Goal: Information Seeking & Learning: Learn about a topic

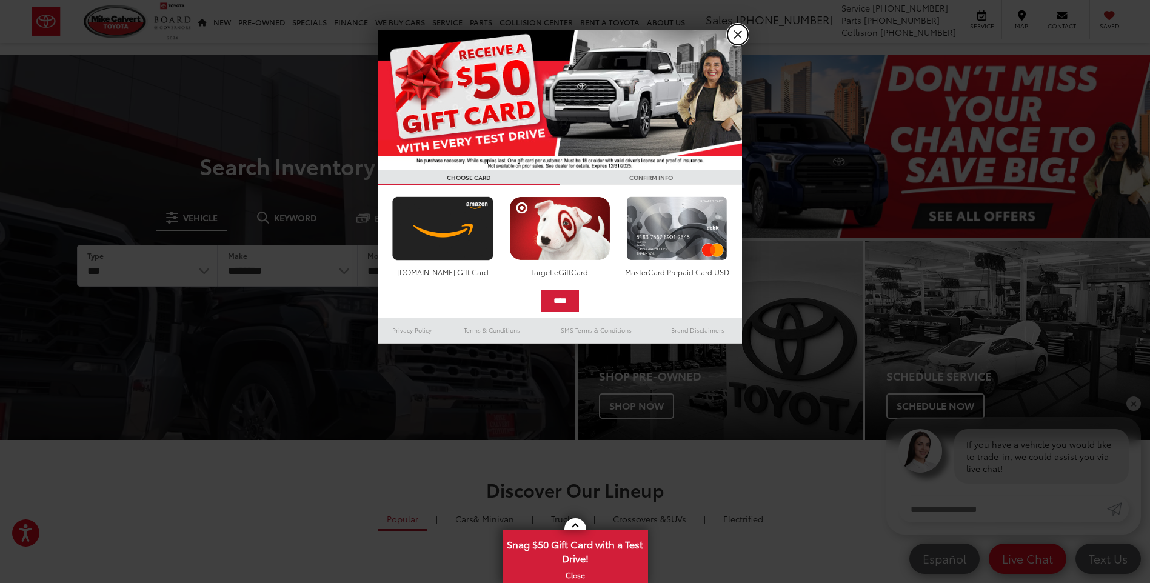
click at [736, 32] on link "X" at bounding box center [737, 34] width 21 height 21
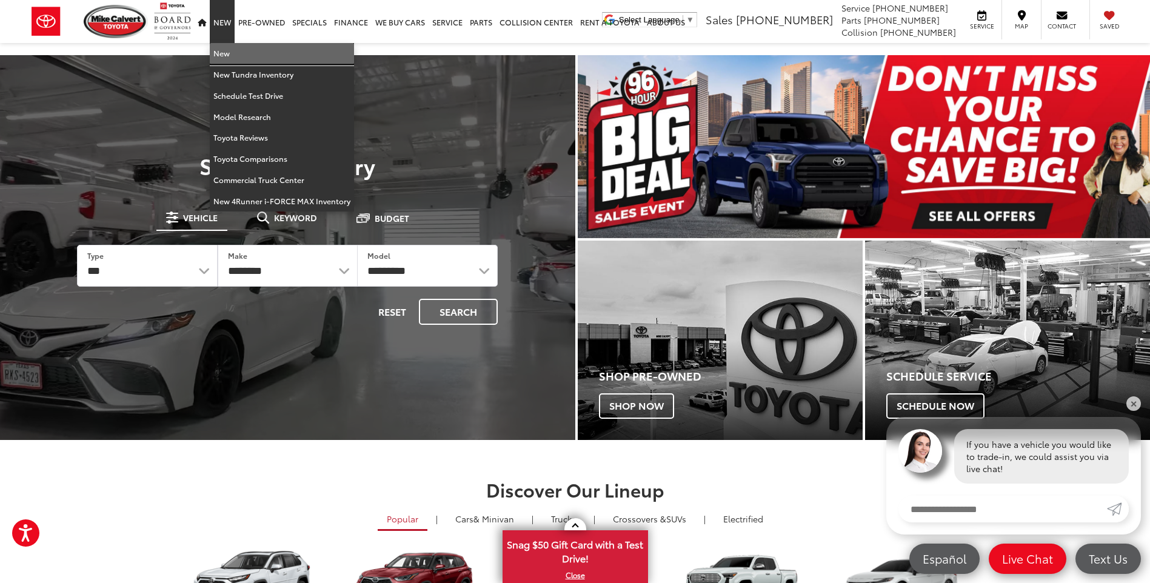
click at [227, 53] on link "New" at bounding box center [282, 53] width 144 height 21
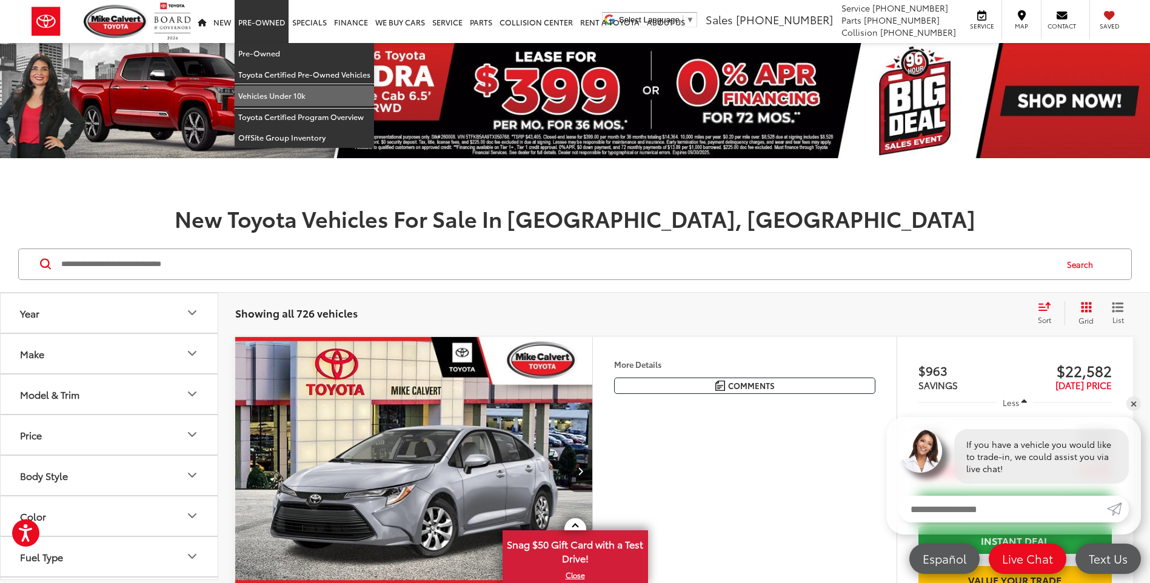
click at [261, 90] on link "Vehicles Under 10k" at bounding box center [304, 95] width 139 height 21
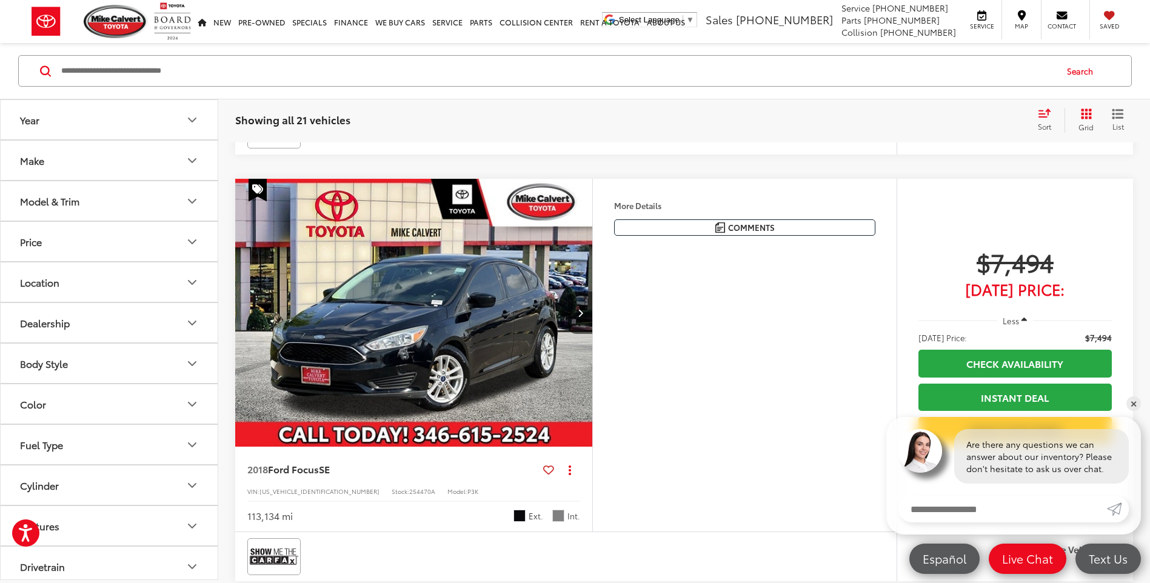
scroll to position [3576, 0]
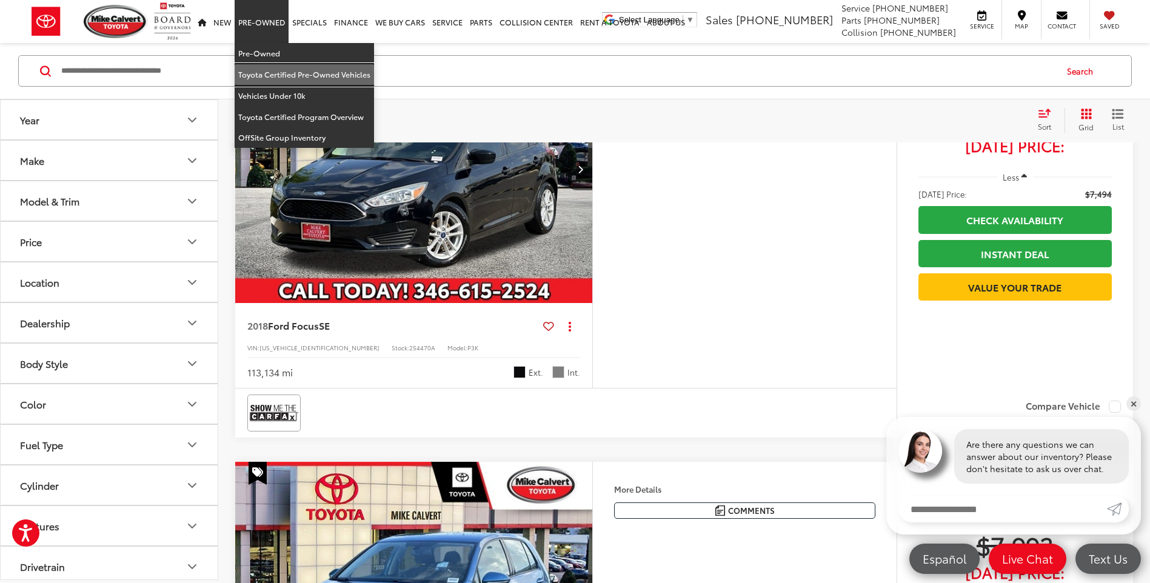
click at [288, 72] on link "Toyota Certified Pre-Owned Vehicles" at bounding box center [304, 74] width 139 height 21
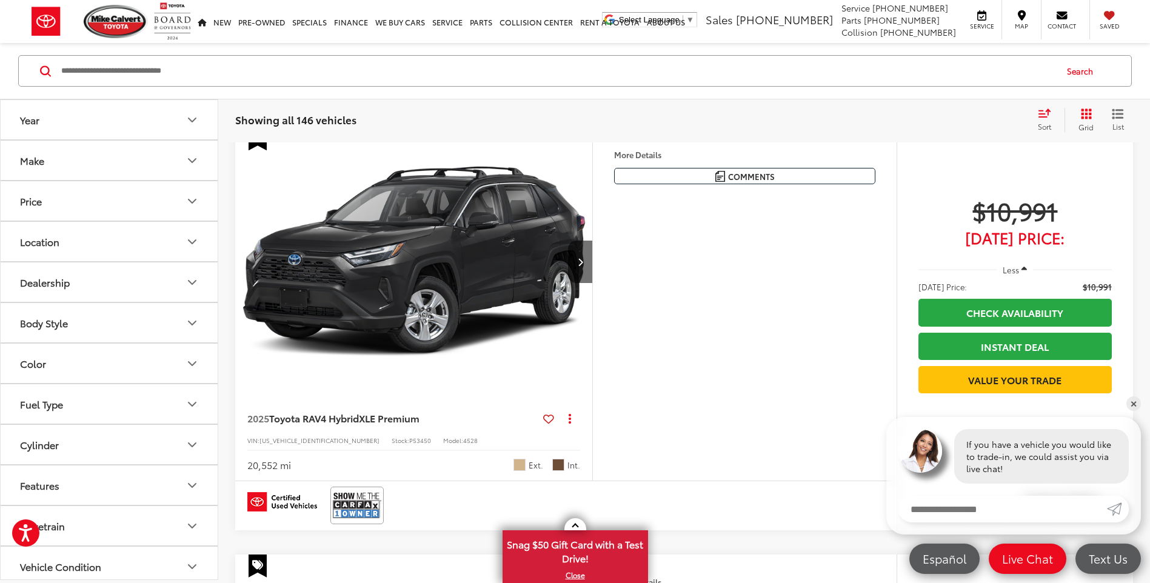
scroll to position [182, 0]
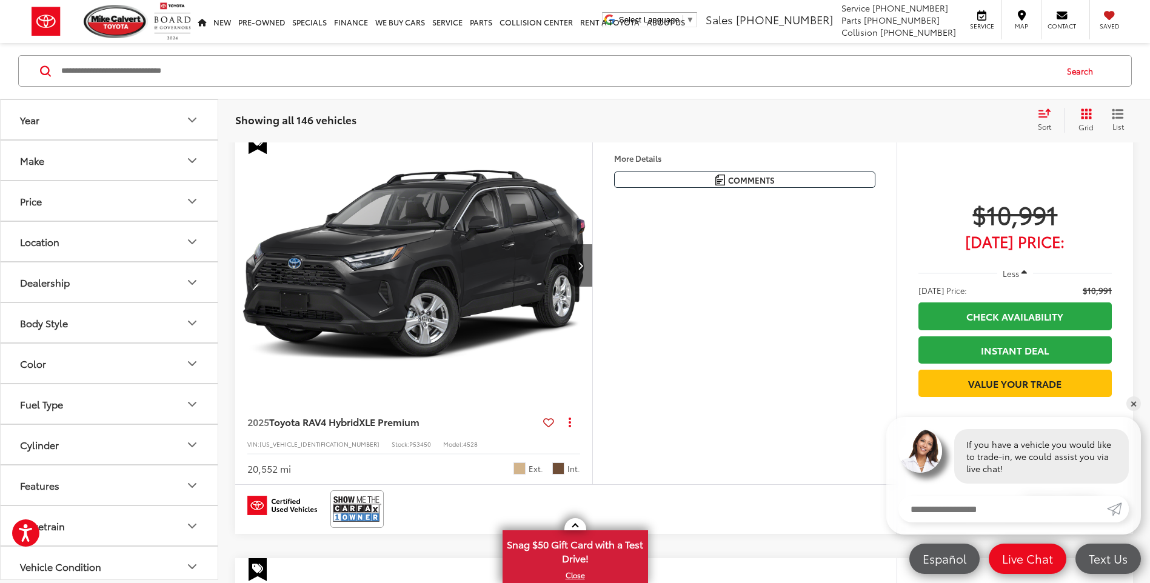
click at [461, 299] on img "2025 Toyota RAV4 Hybrid XLE Premium 0" at bounding box center [414, 265] width 359 height 269
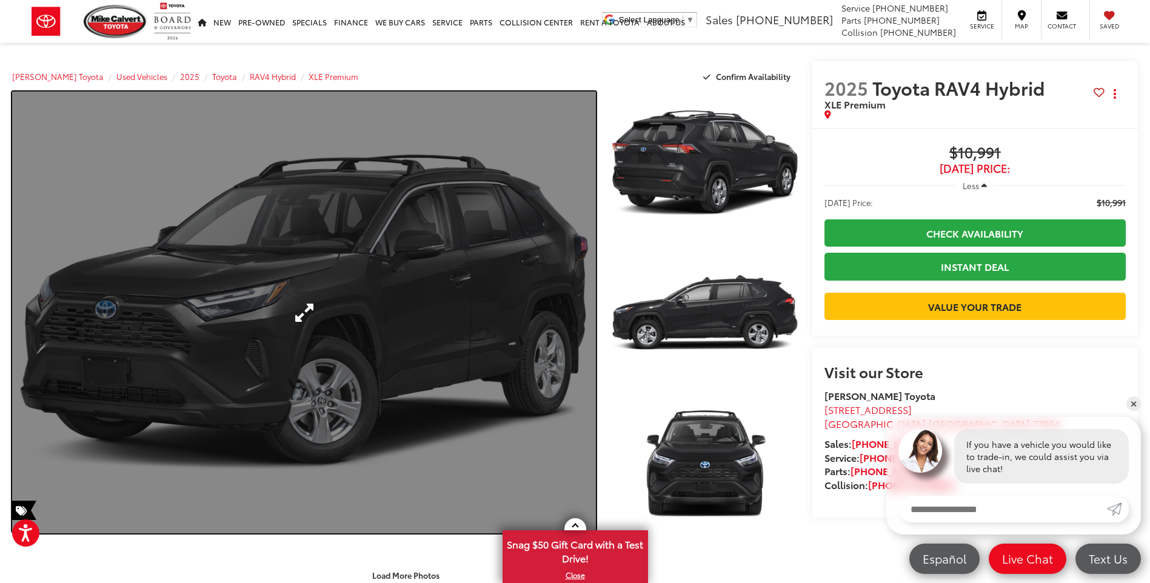
click at [296, 319] on link "Expand Photo 0" at bounding box center [304, 313] width 584 height 442
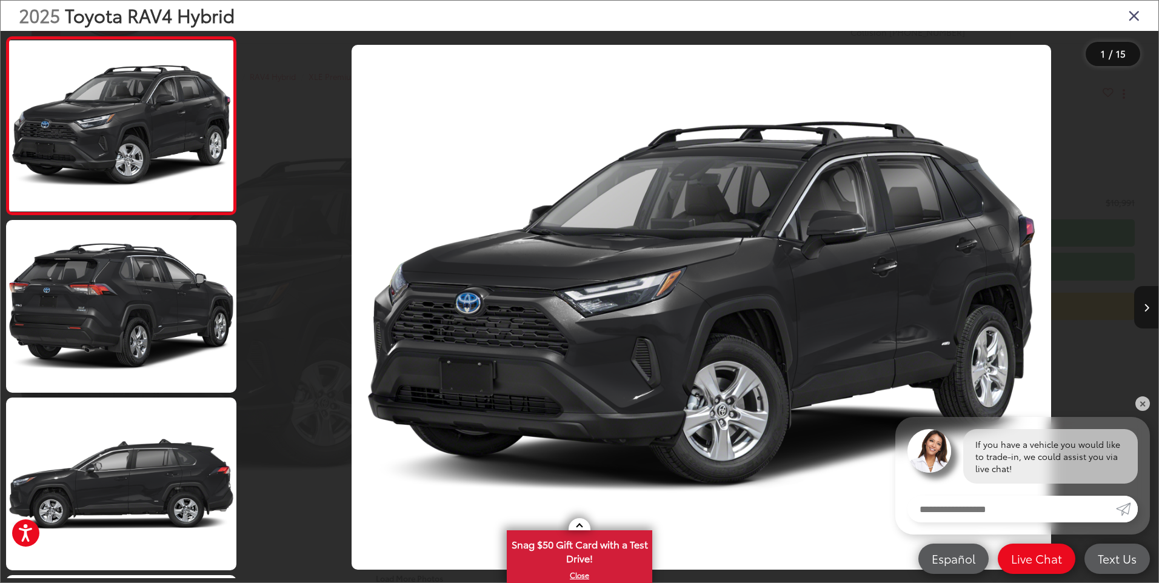
click at [1149, 304] on button "Next image" at bounding box center [1146, 307] width 24 height 42
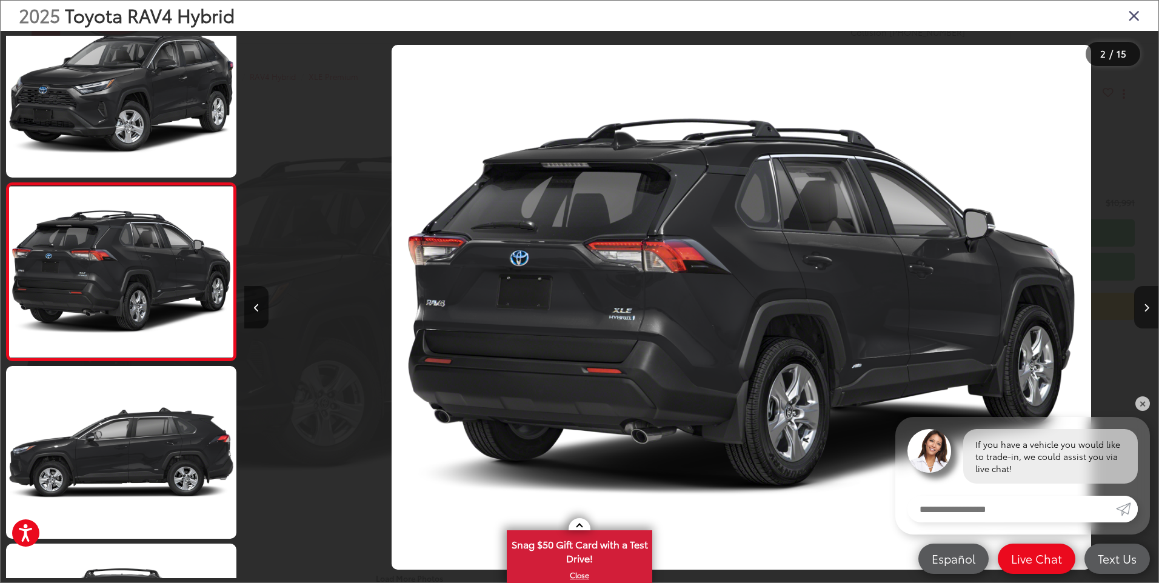
scroll to position [0, 914]
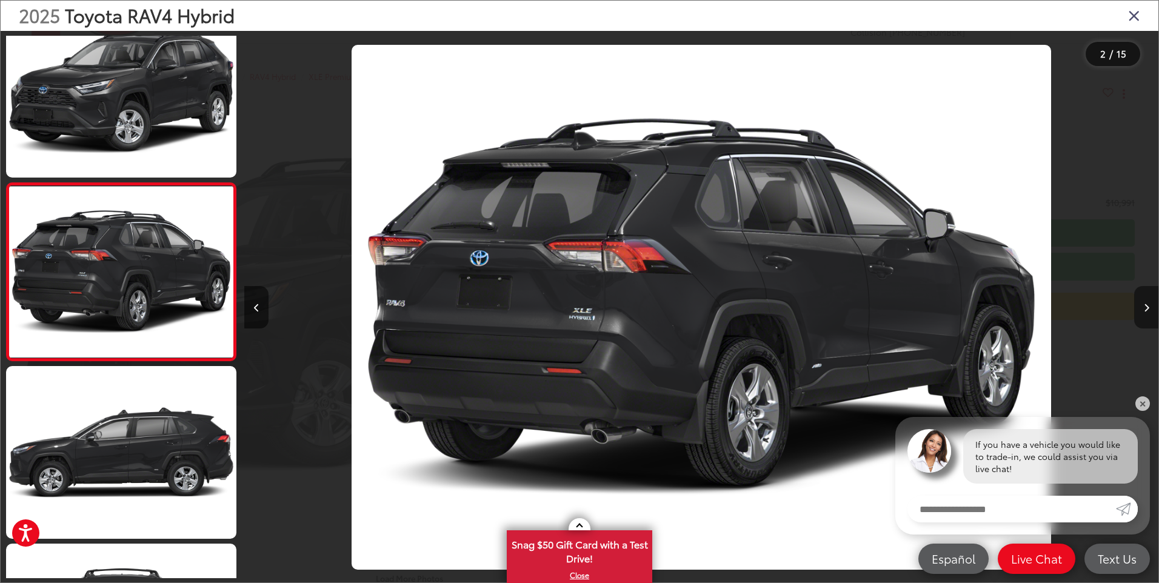
click at [1149, 304] on icon "Next image" at bounding box center [1146, 308] width 5 height 8
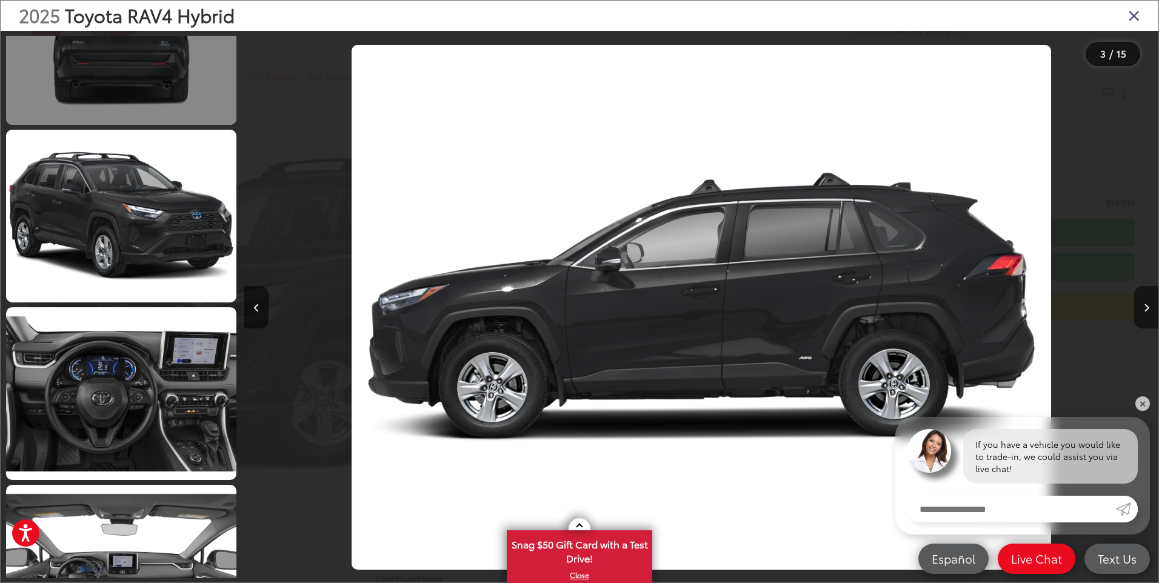
scroll to position [815, 0]
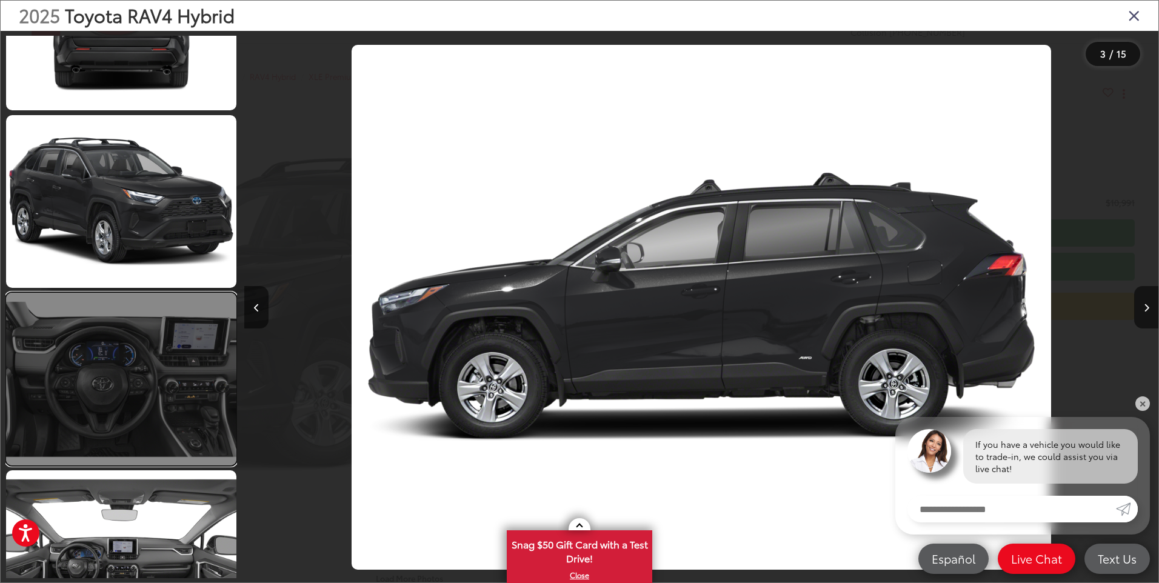
click at [140, 352] on link at bounding box center [121, 379] width 230 height 173
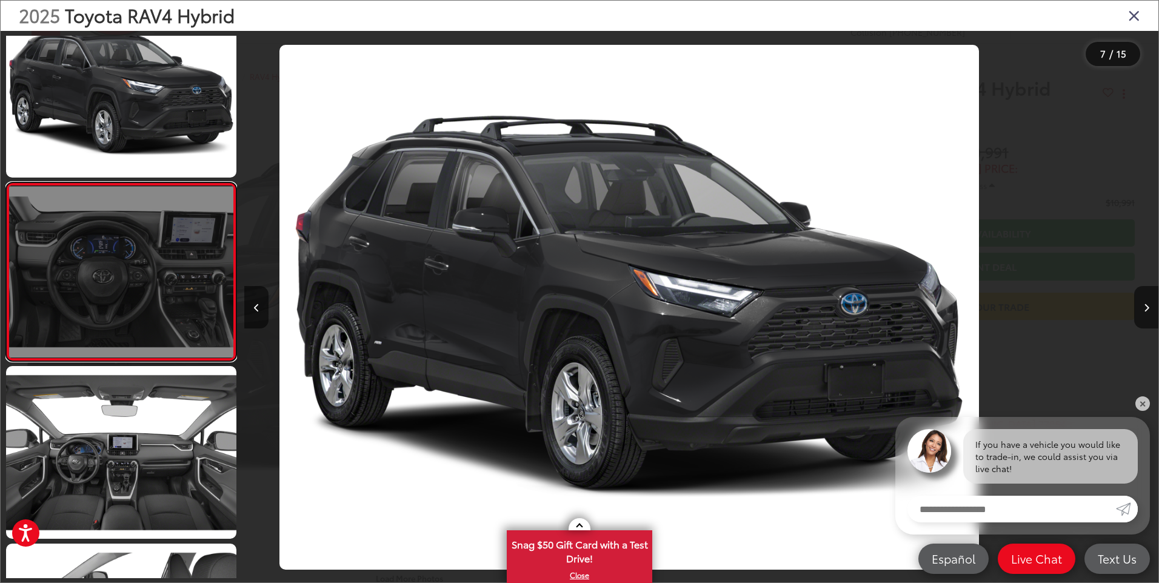
scroll to position [0, 5484]
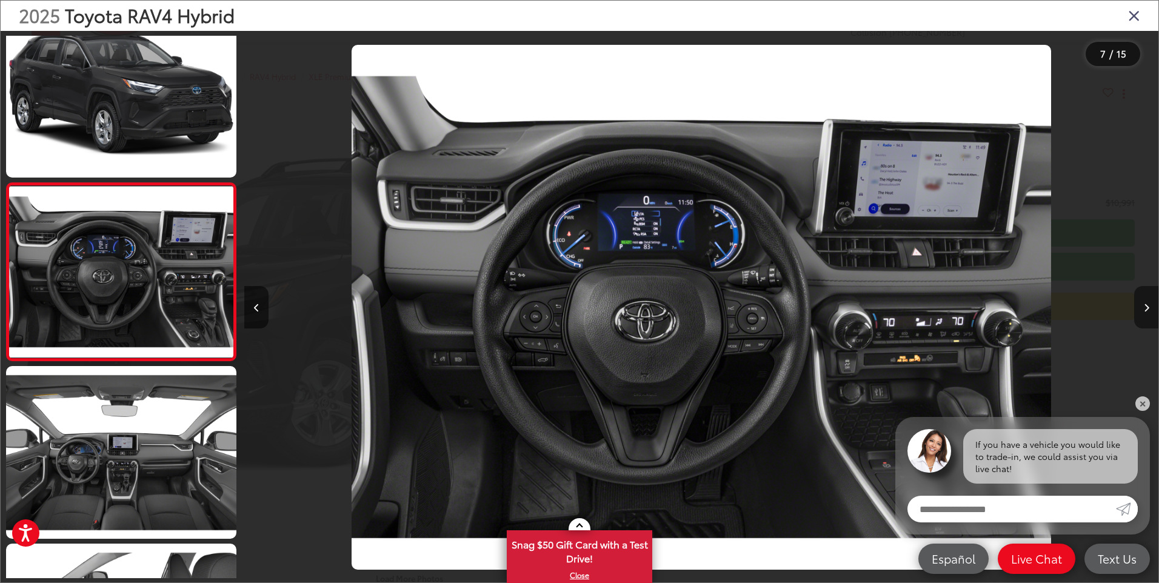
click at [1147, 308] on icon "Next image" at bounding box center [1146, 308] width 5 height 8
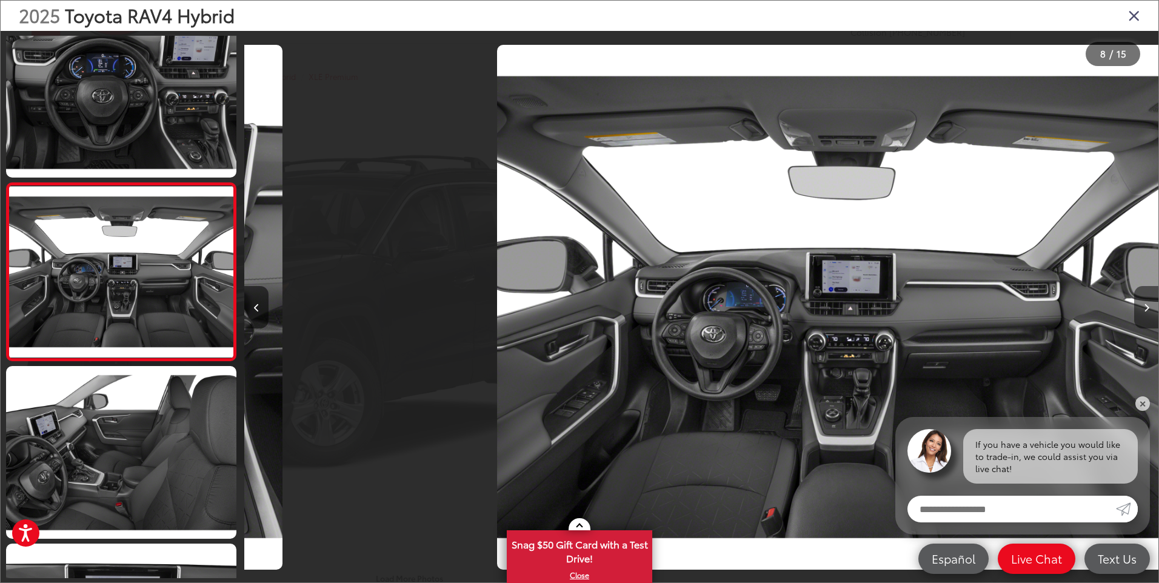
scroll to position [0, 6398]
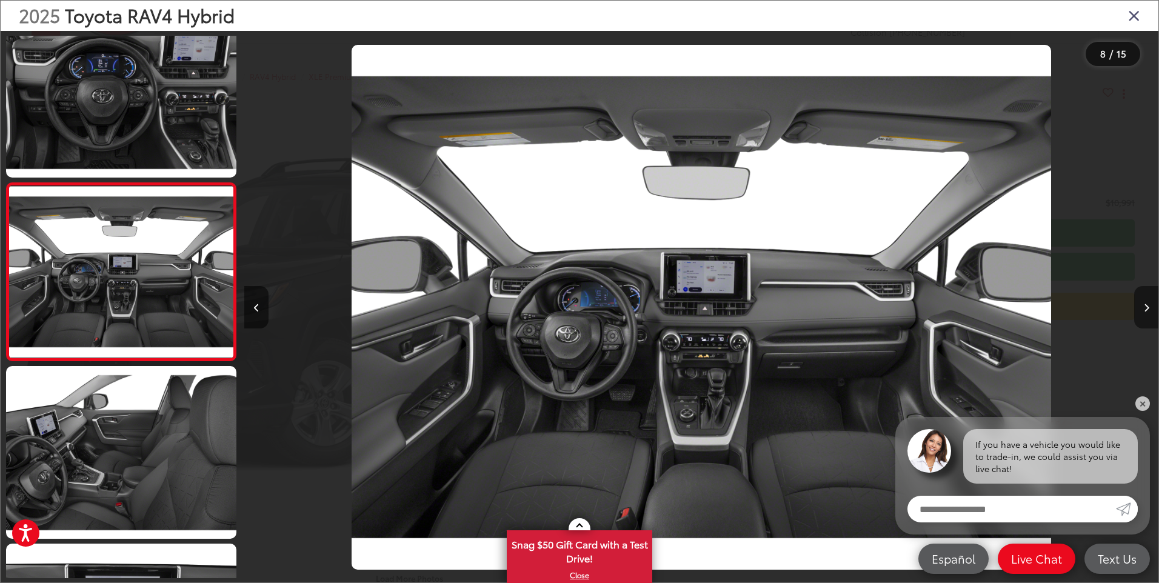
click at [1147, 308] on icon "Next image" at bounding box center [1146, 308] width 5 height 8
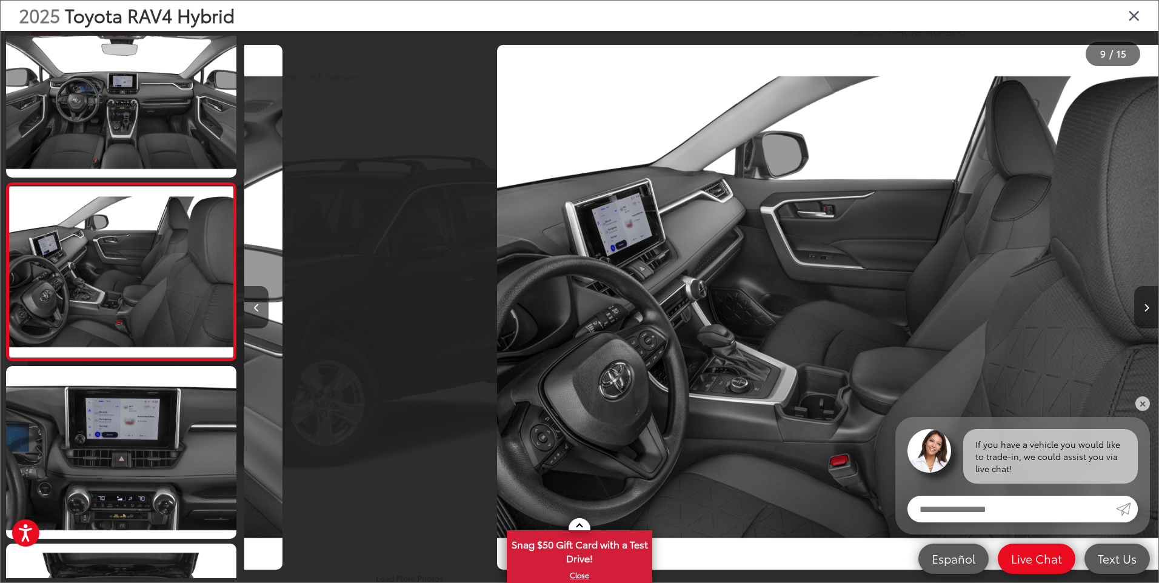
scroll to position [0, 7312]
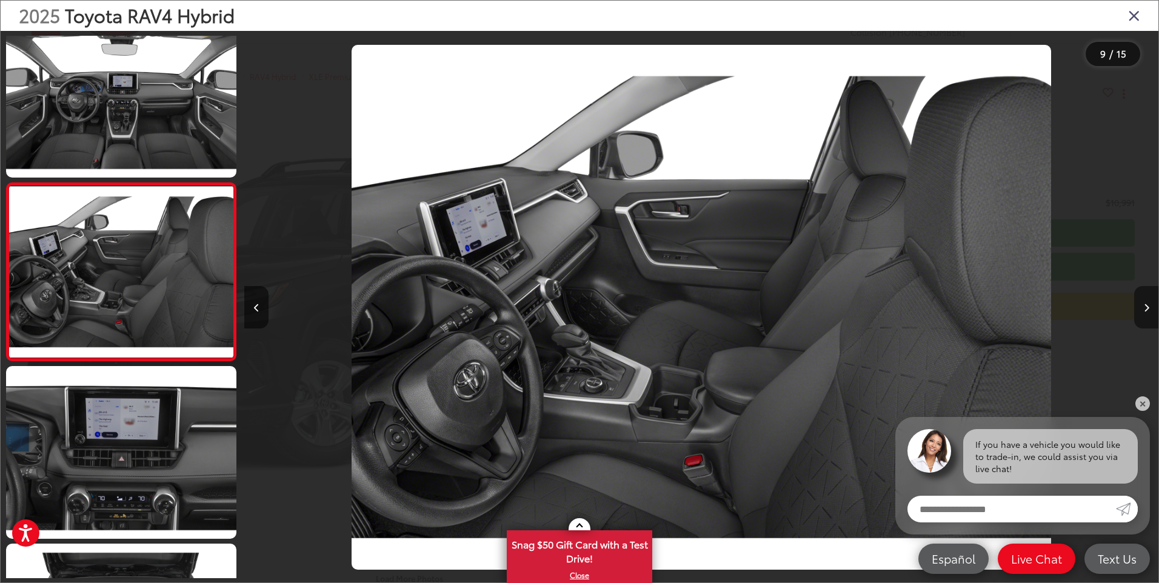
click at [1147, 308] on icon "Next image" at bounding box center [1146, 308] width 5 height 8
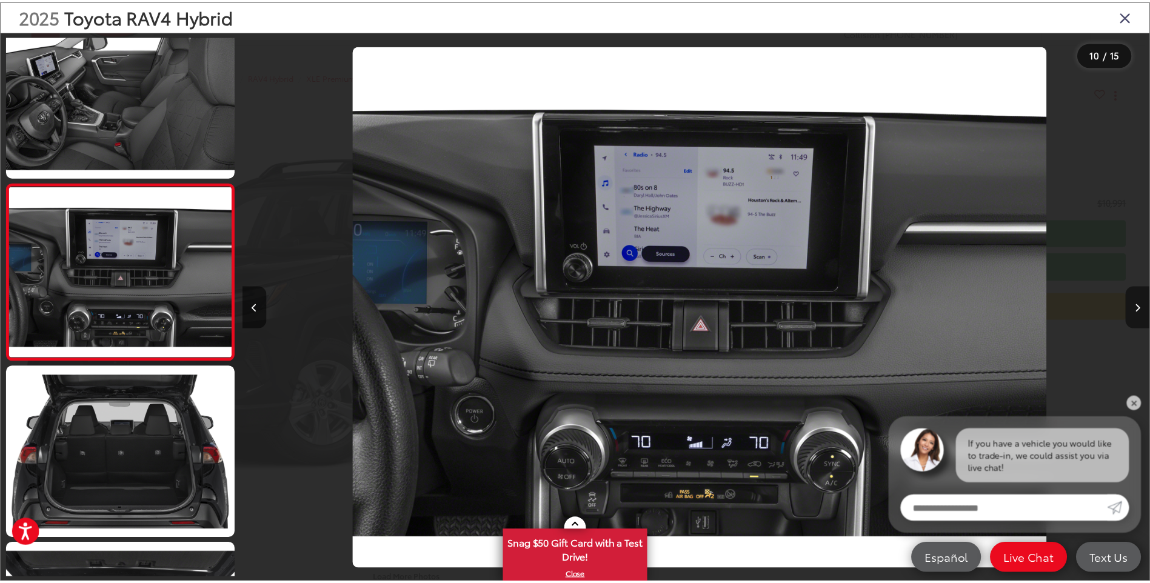
scroll to position [0, 8226]
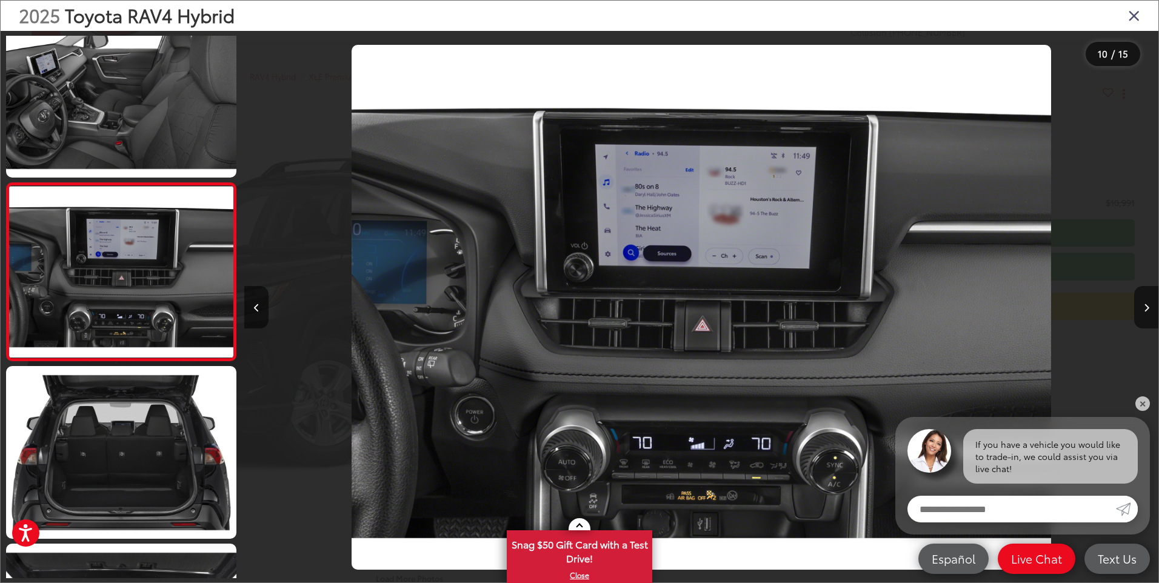
click at [1132, 12] on icon "Close gallery" at bounding box center [1134, 15] width 12 height 16
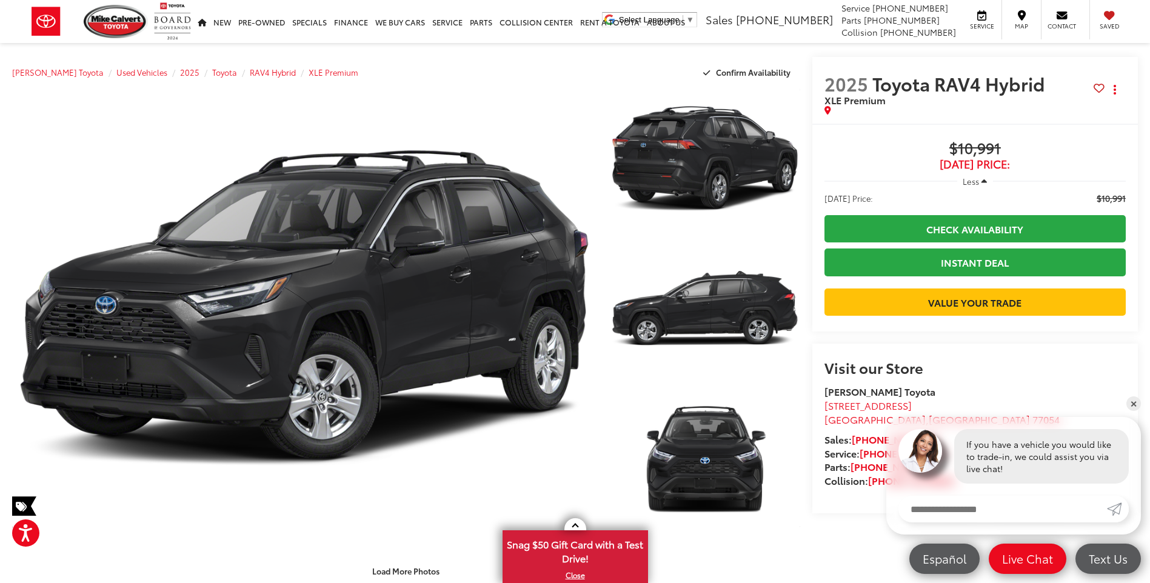
scroll to position [0, 0]
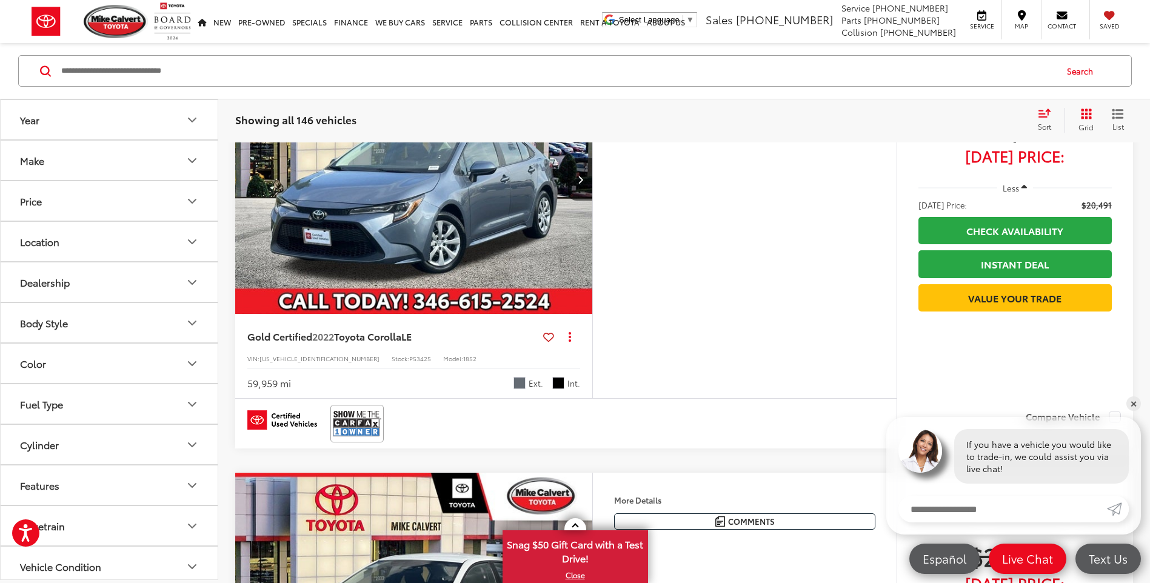
scroll to position [3132, 0]
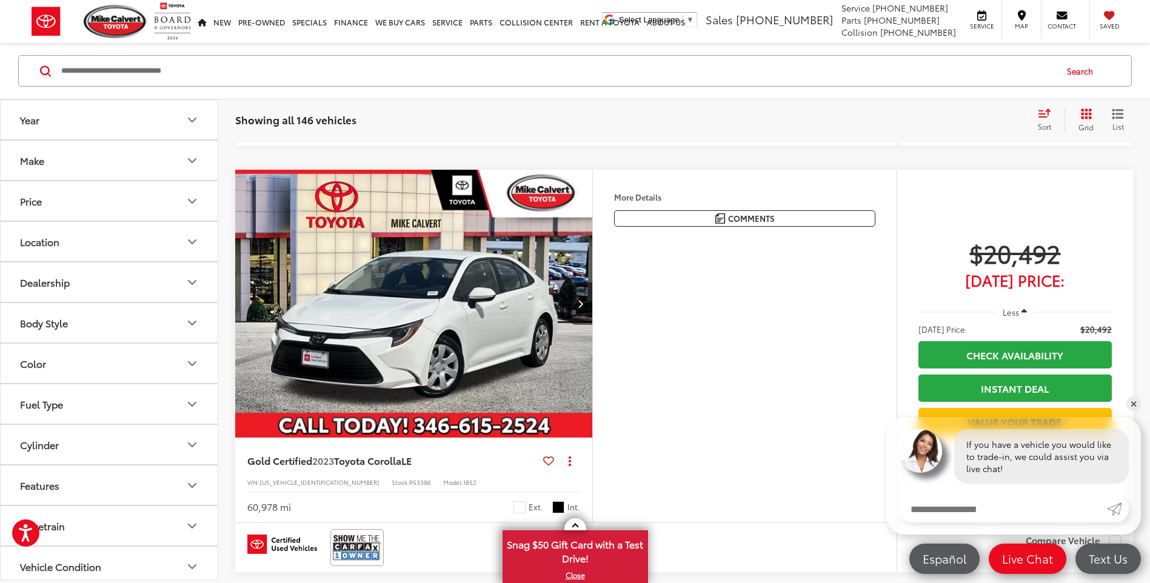
click at [627, 248] on div "Features Bluetooth® Android Auto Apple CarPlay Keyless Entry Wi-Fi Hotspot Auto…" at bounding box center [744, 346] width 304 height 353
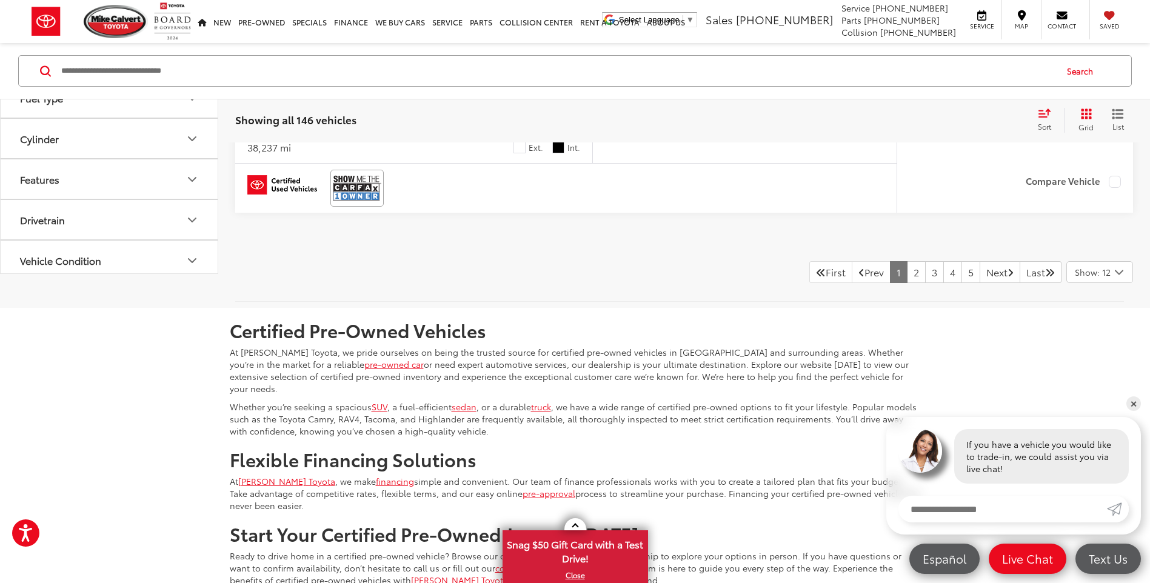
scroll to position [5314, 0]
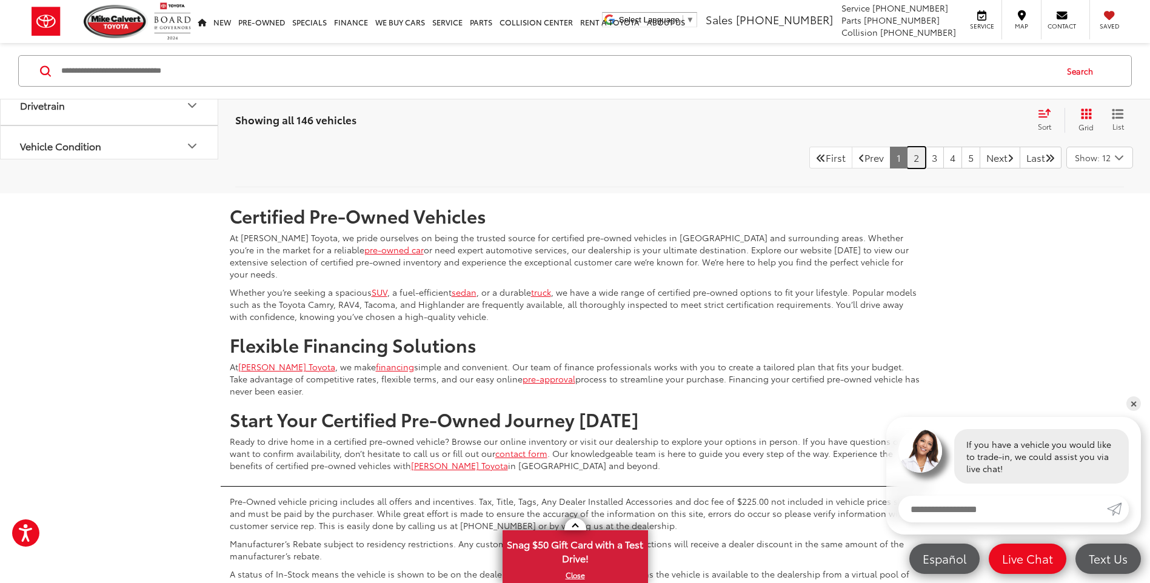
click at [907, 159] on link "2" at bounding box center [916, 158] width 19 height 22
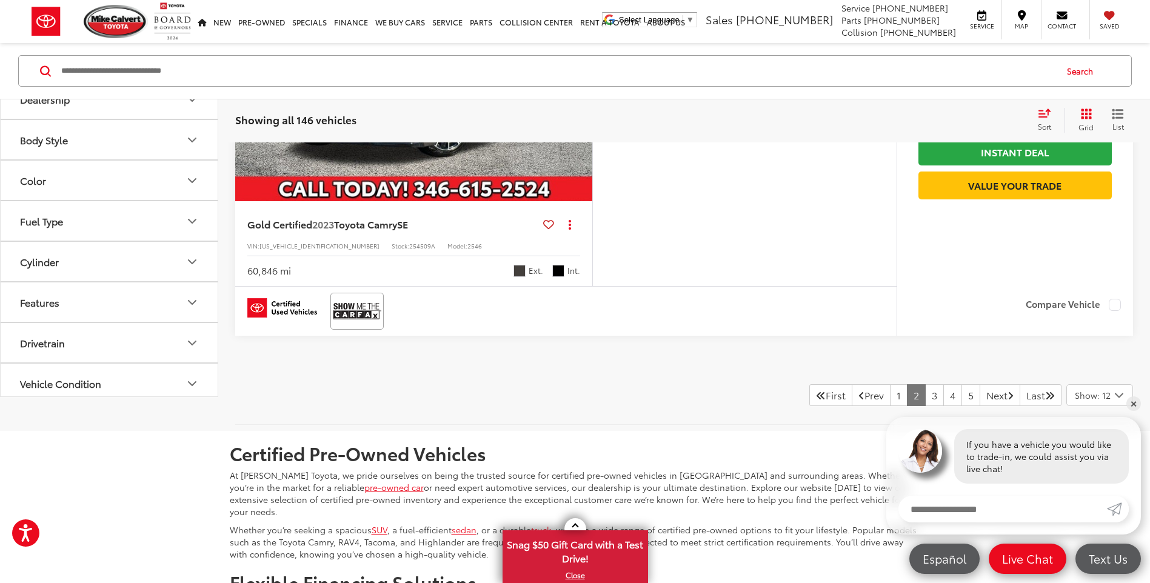
scroll to position [5090, 0]
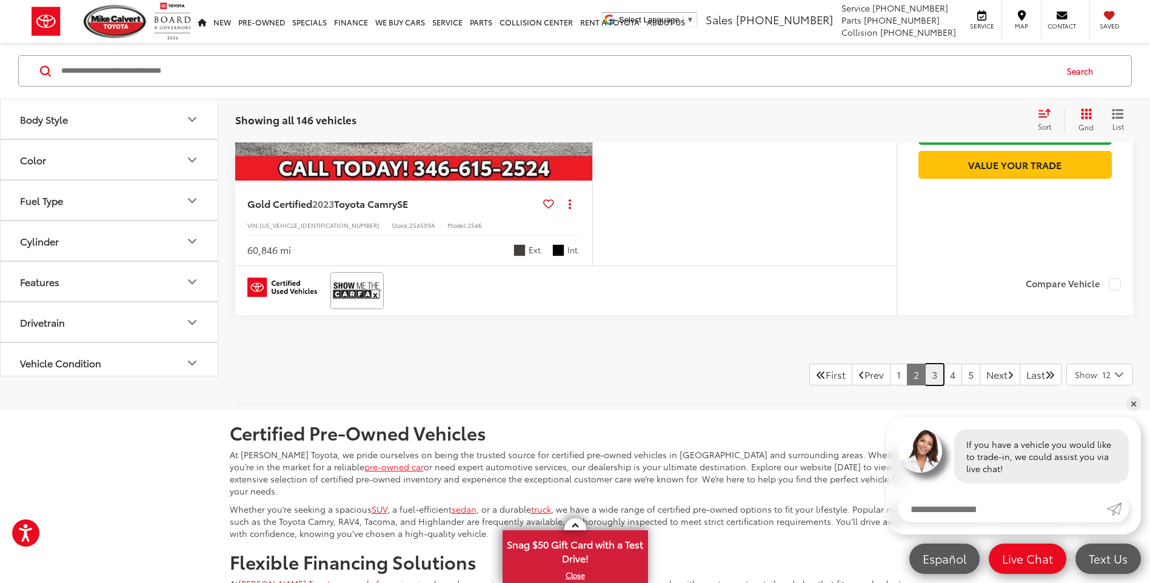
click at [925, 377] on link "3" at bounding box center [934, 375] width 19 height 22
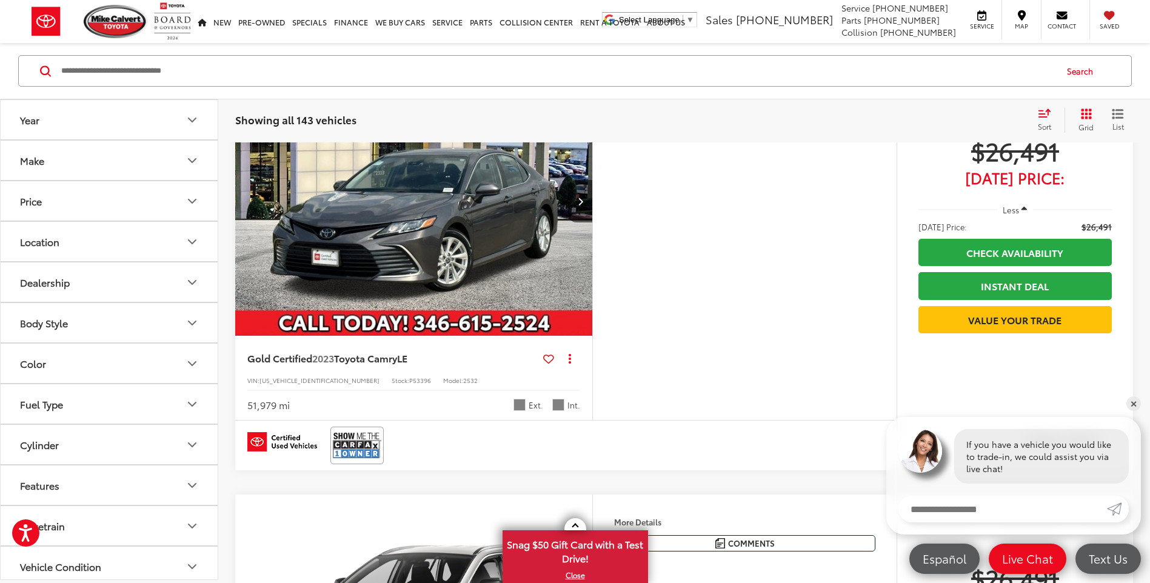
scroll to position [4715, 0]
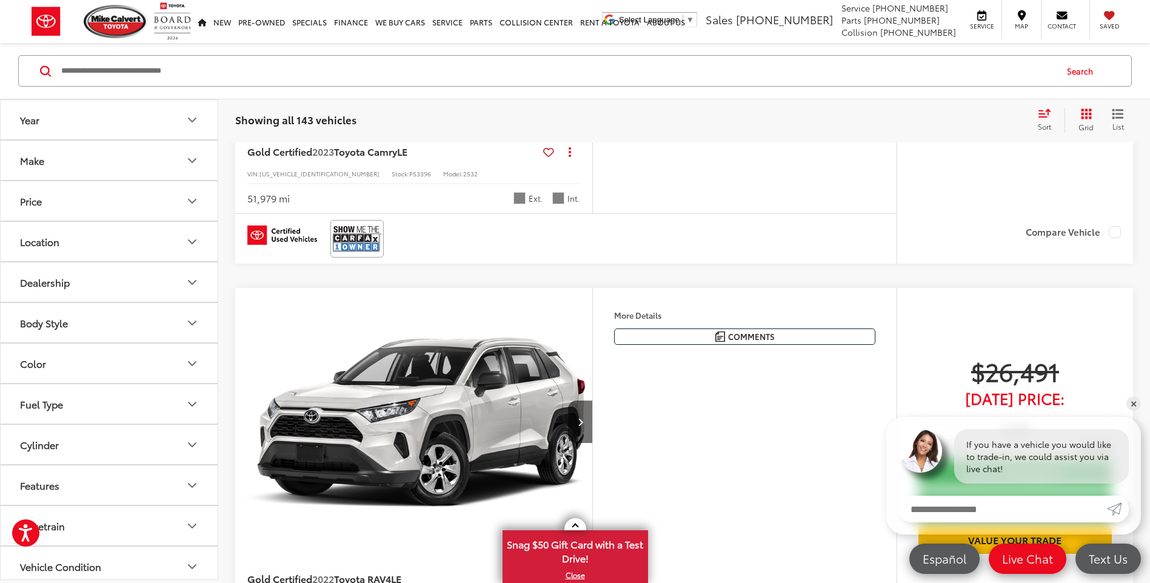
click at [193, 161] on icon "Make" at bounding box center [191, 161] width 7 height 4
click at [159, 199] on div "Toyota (146)" at bounding box center [109, 213] width 188 height 67
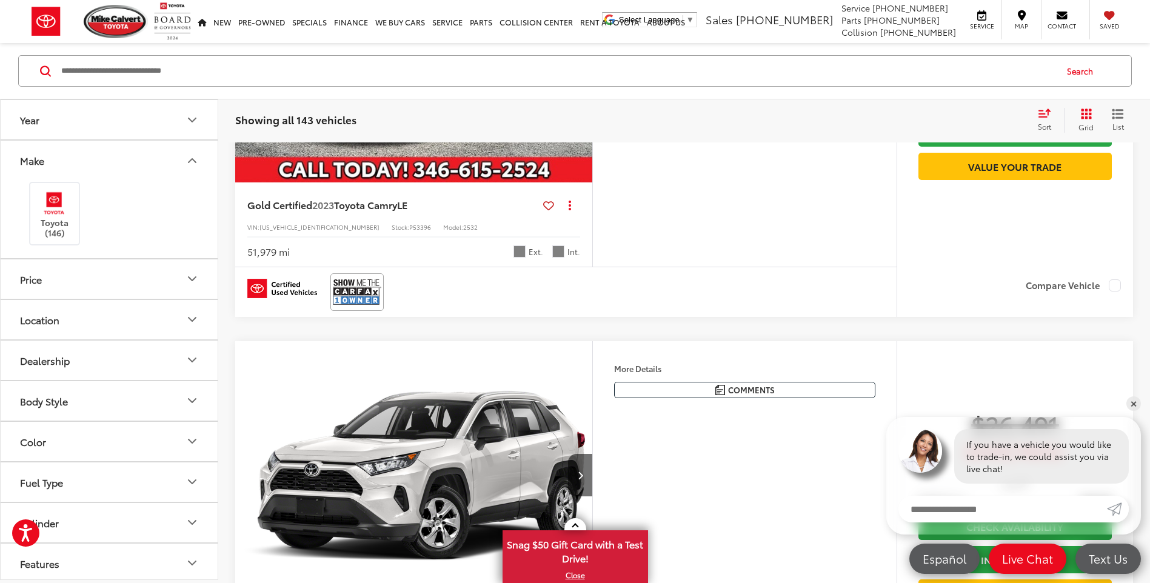
scroll to position [4593, 0]
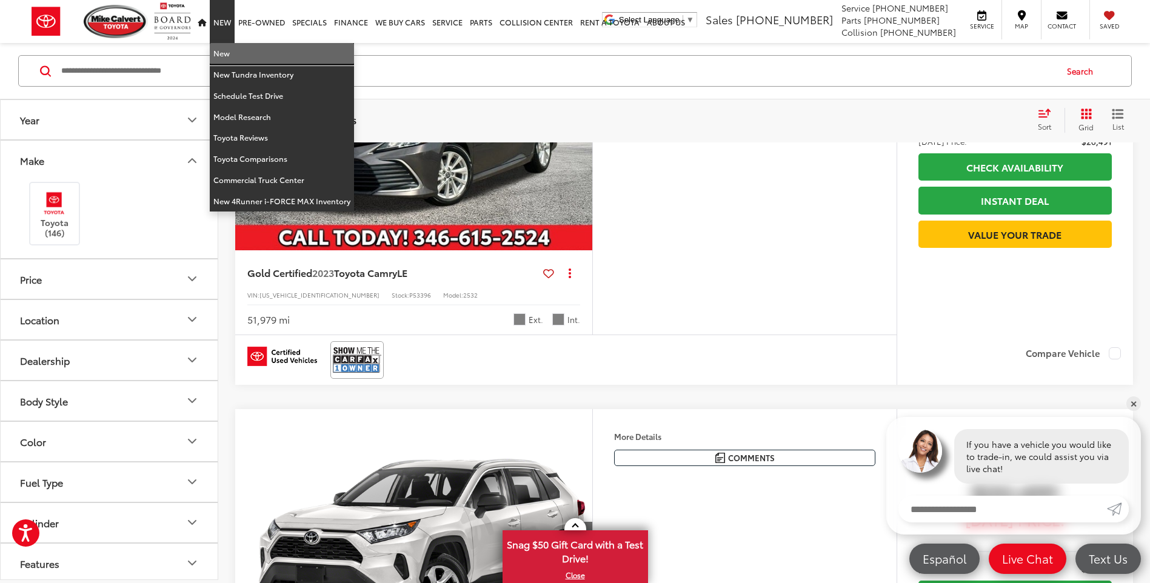
click at [222, 53] on link "New" at bounding box center [282, 53] width 144 height 21
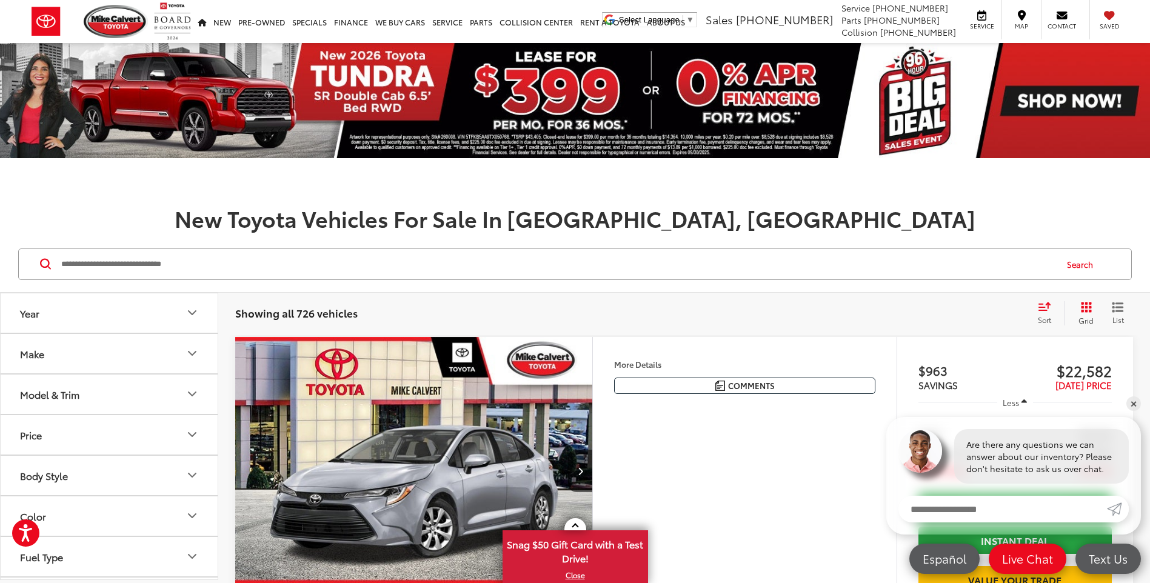
click at [130, 319] on button "Year" at bounding box center [110, 312] width 218 height 39
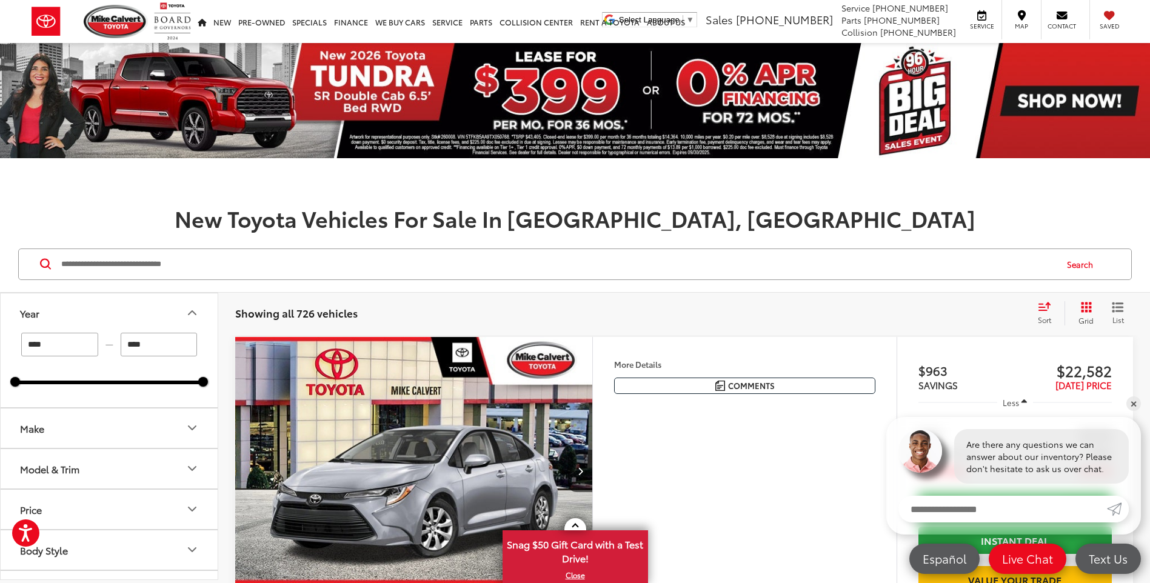
click at [132, 425] on button "Make" at bounding box center [110, 427] width 218 height 39
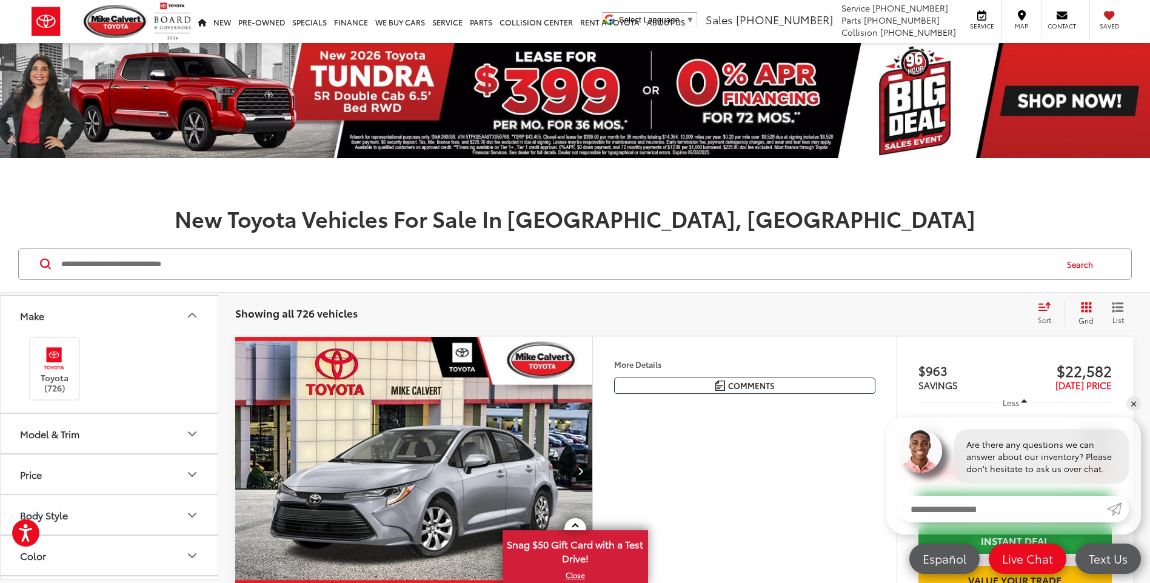
scroll to position [121, 0]
click at [132, 425] on button "Model & Trim" at bounding box center [110, 424] width 218 height 39
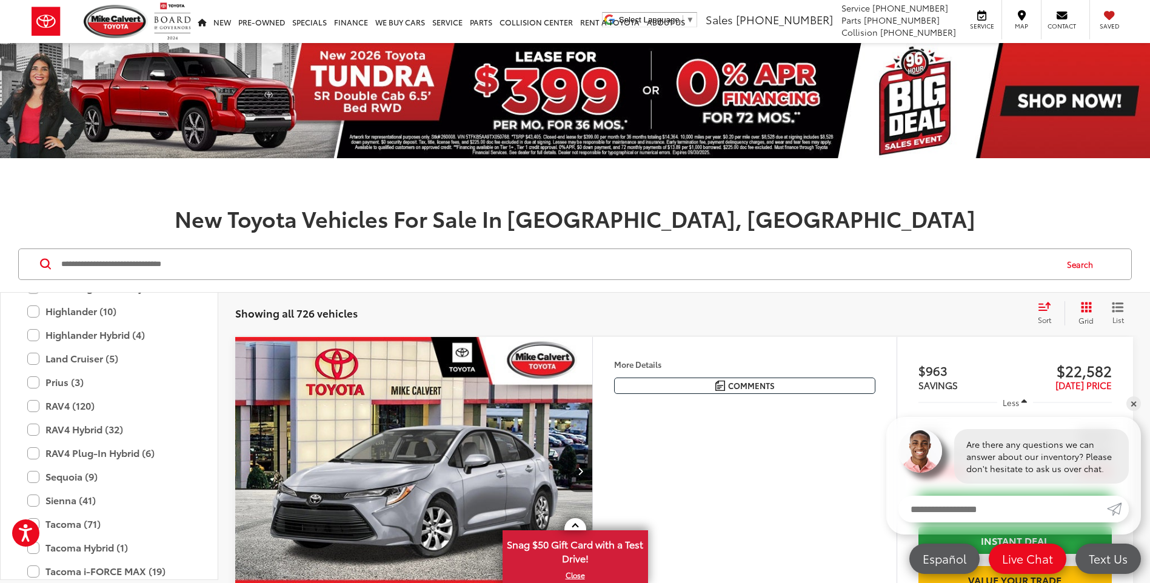
scroll to position [659, 0]
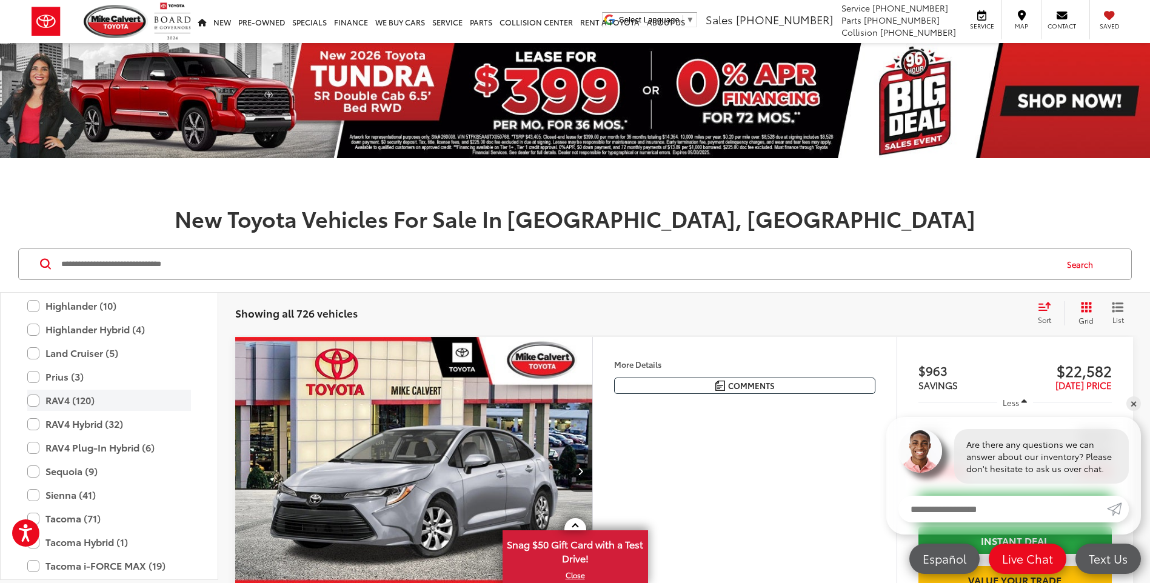
click at [31, 398] on label "RAV4 (120)" at bounding box center [109, 400] width 164 height 21
type input "****"
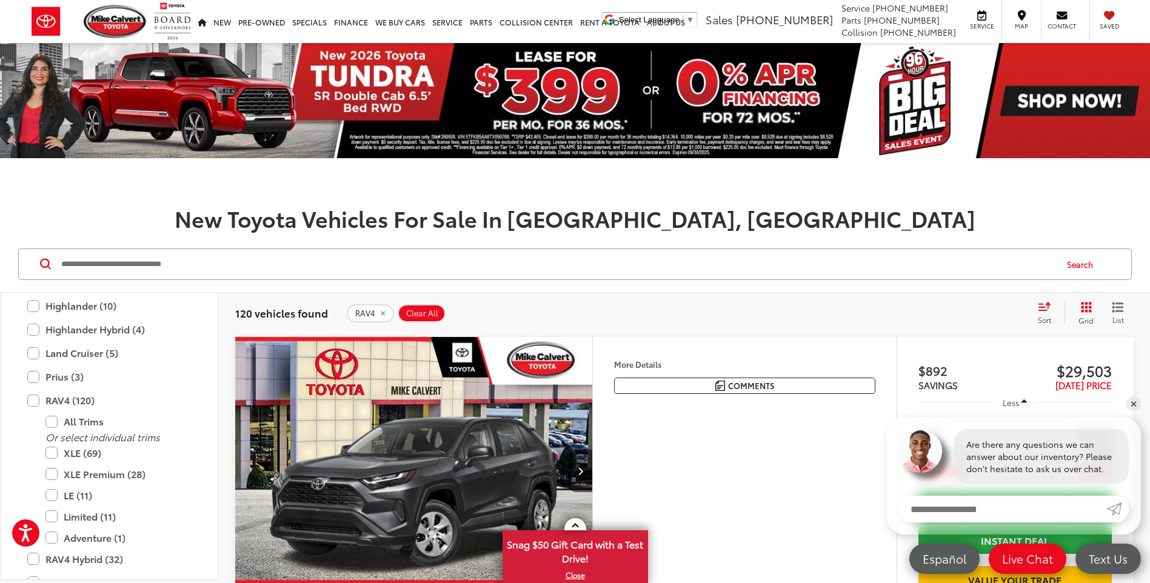
scroll to position [61, 0]
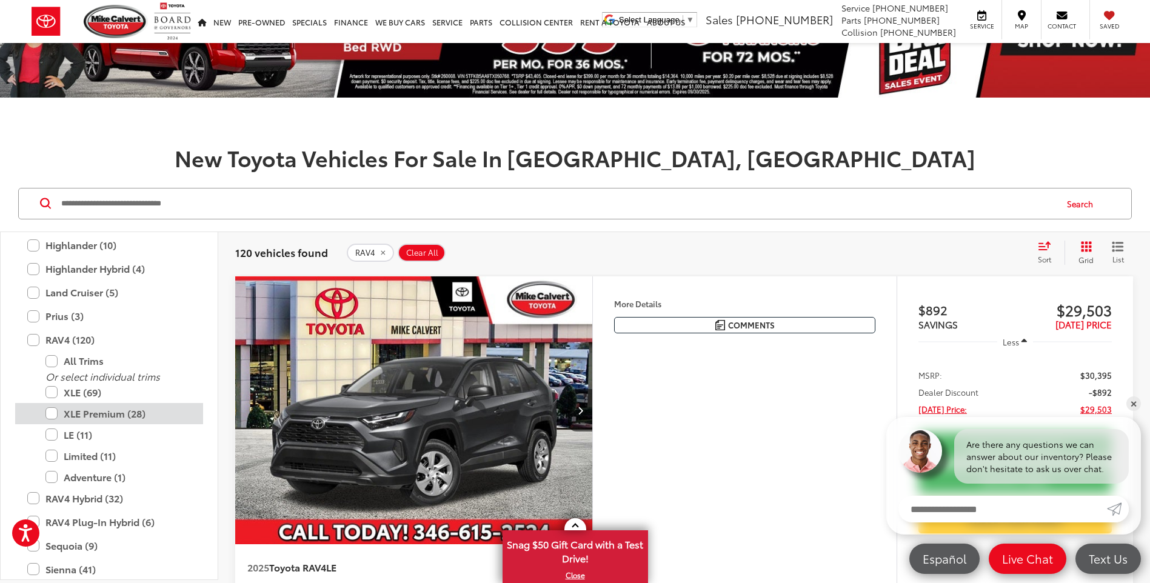
click at [52, 414] on label "XLE Premium (28)" at bounding box center [117, 413] width 145 height 21
type input "****"
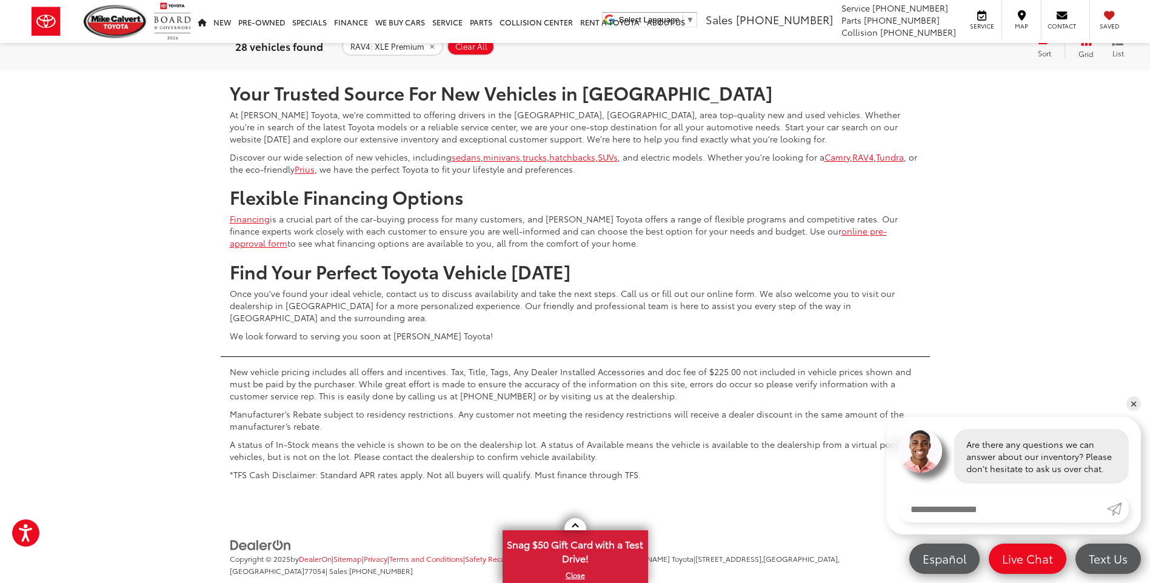
scroll to position [5455, 0]
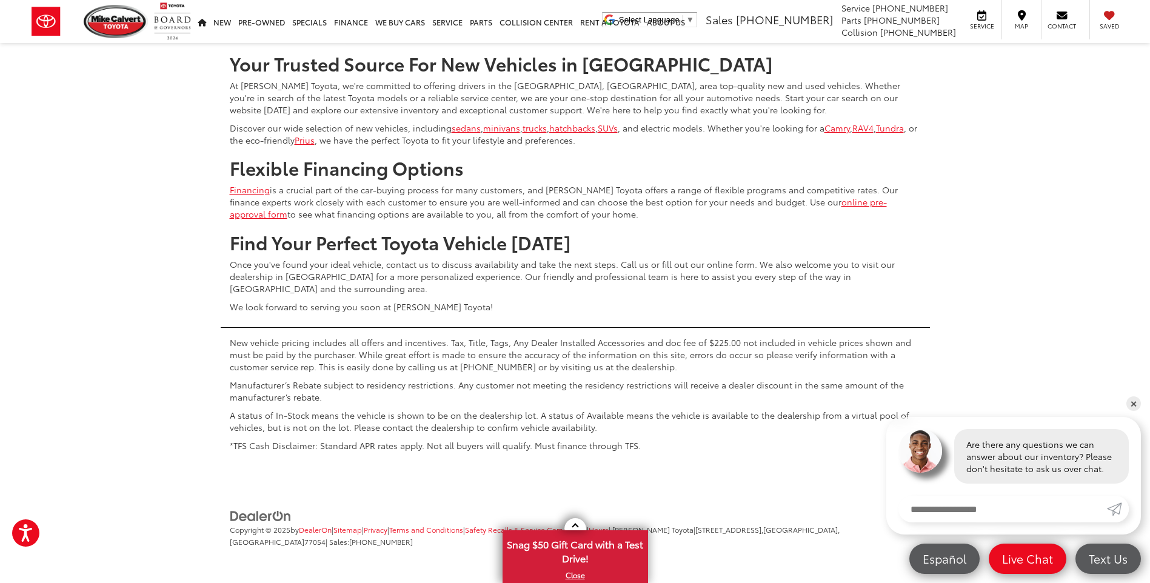
click at [979, 16] on link "Next" at bounding box center [999, 6] width 41 height 22
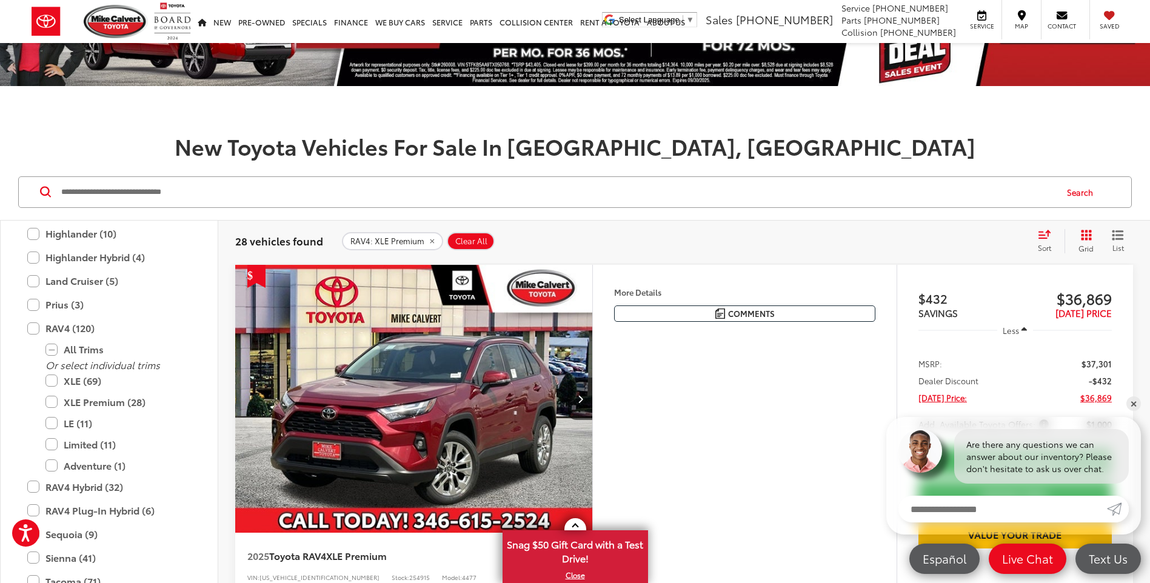
scroll to position [193, 0]
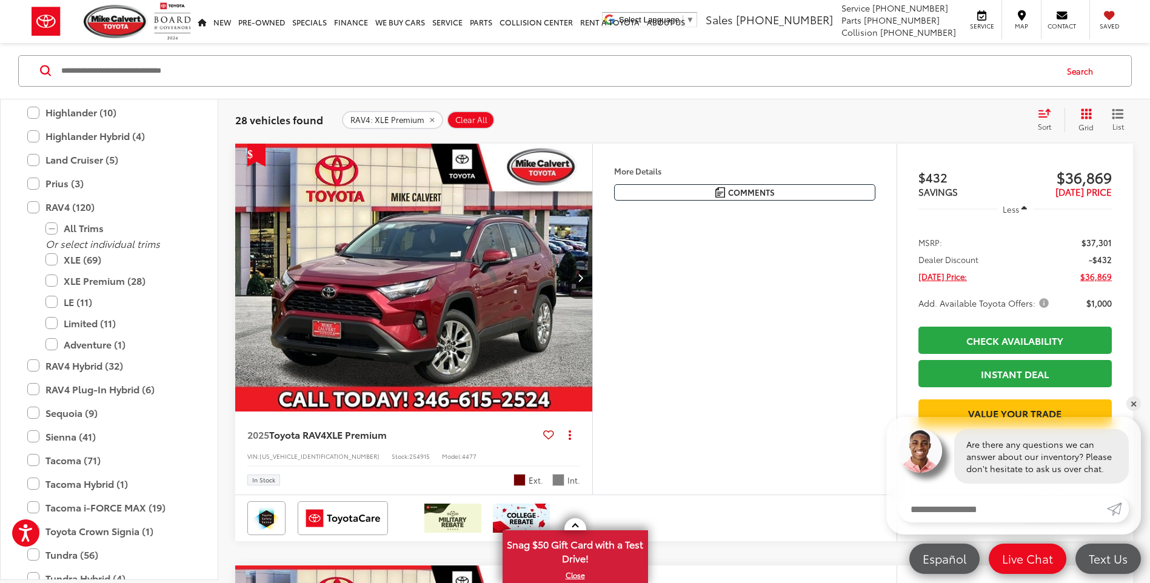
click at [502, 312] on img "2025 Toyota RAV4 XLE Premium 0" at bounding box center [414, 278] width 359 height 269
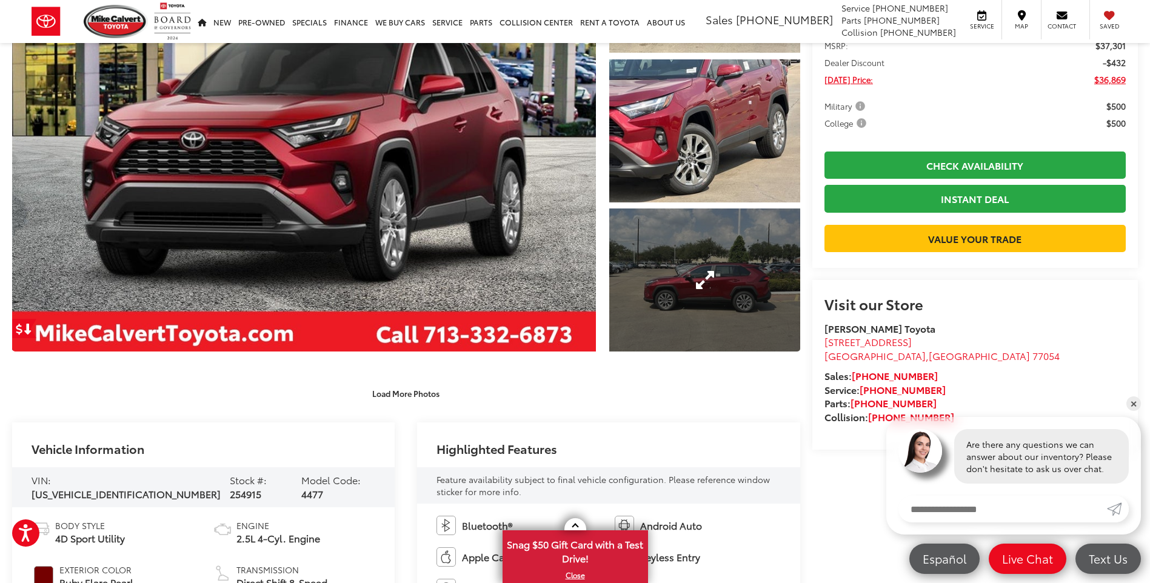
scroll to position [121, 0]
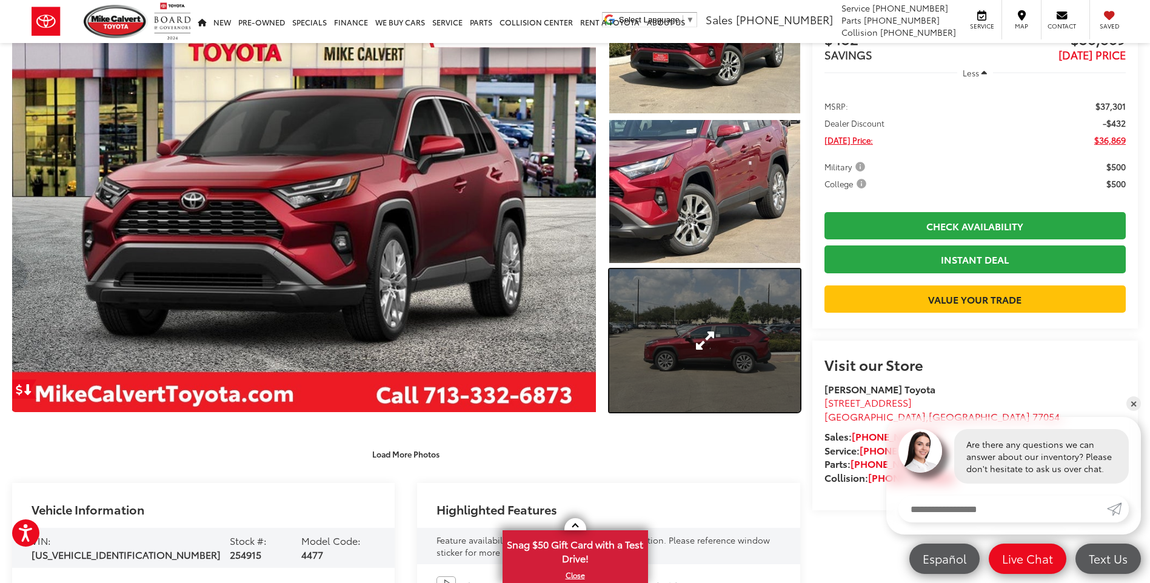
click at [710, 342] on link "Expand Photo 3" at bounding box center [704, 340] width 190 height 143
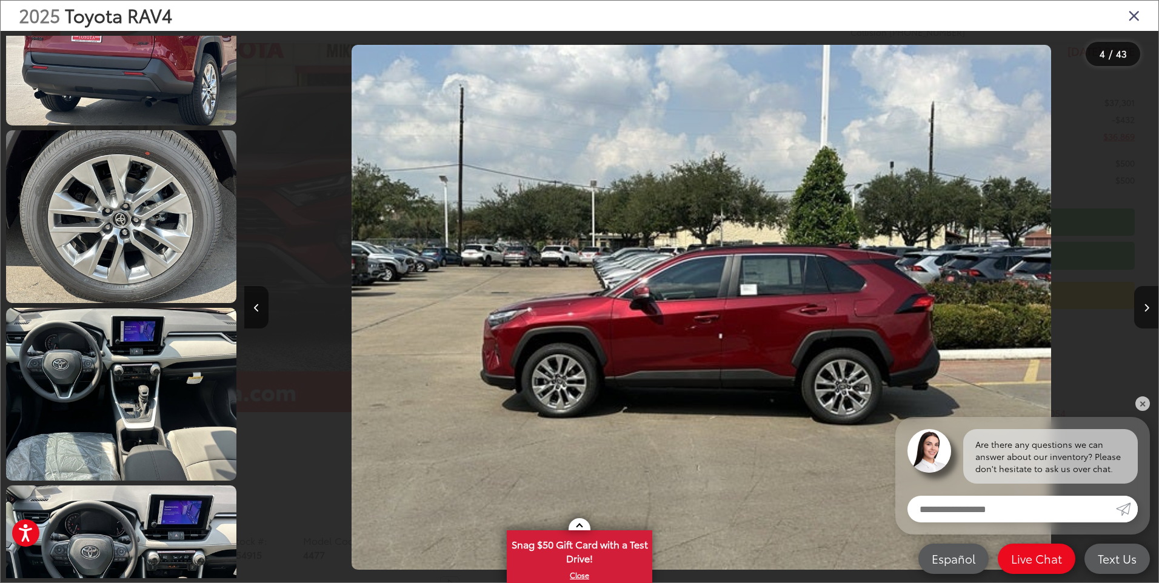
scroll to position [1175, 0]
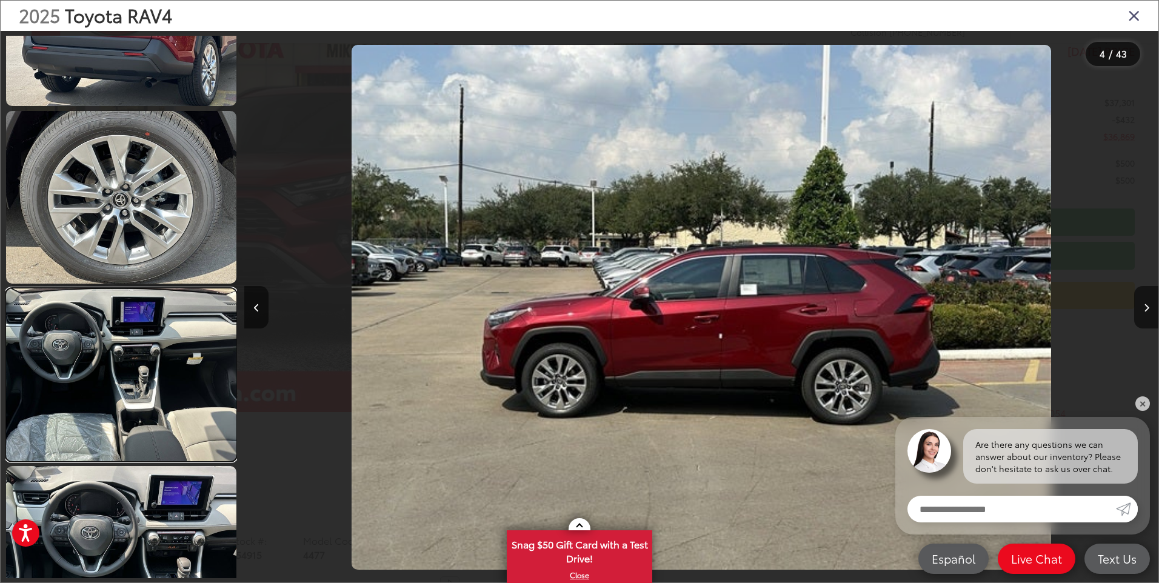
click at [203, 343] on link at bounding box center [121, 374] width 230 height 173
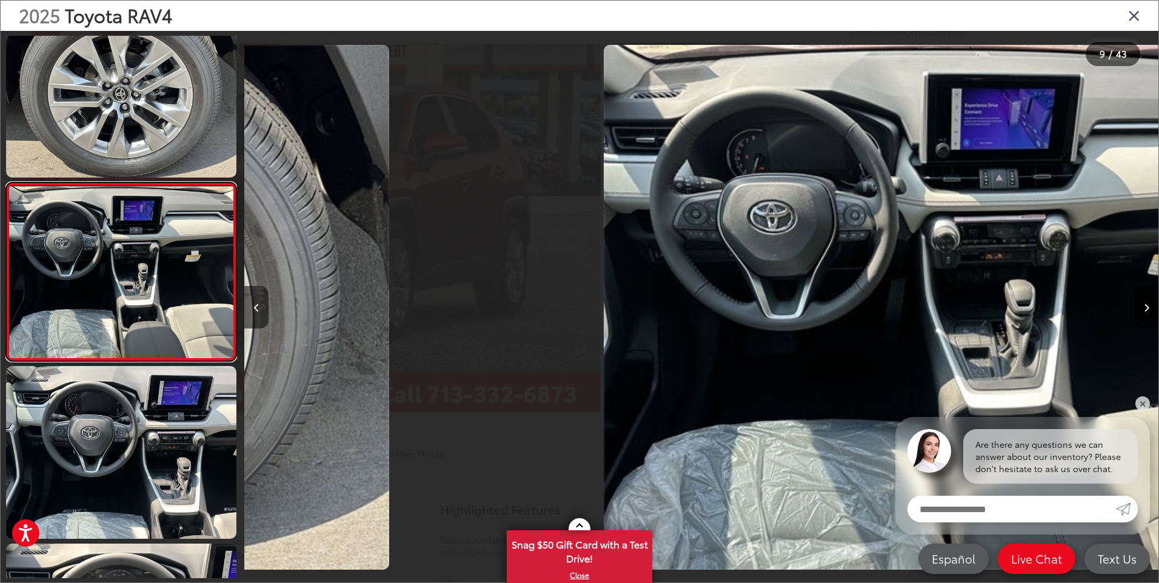
scroll to position [0, 7312]
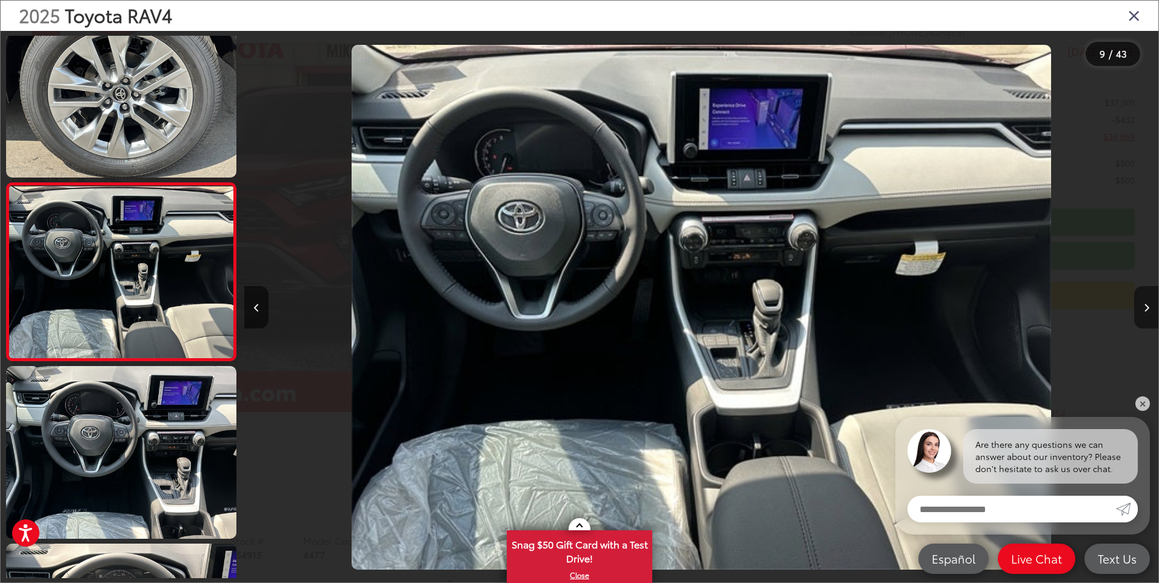
click at [1147, 305] on icon "Next image" at bounding box center [1146, 308] width 5 height 8
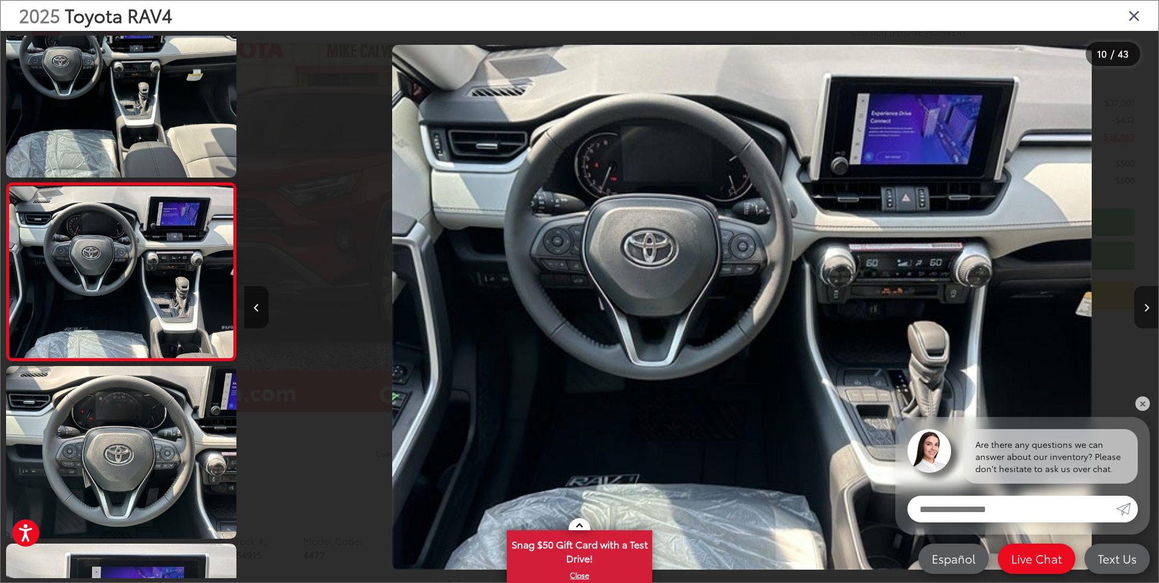
scroll to position [0, 8226]
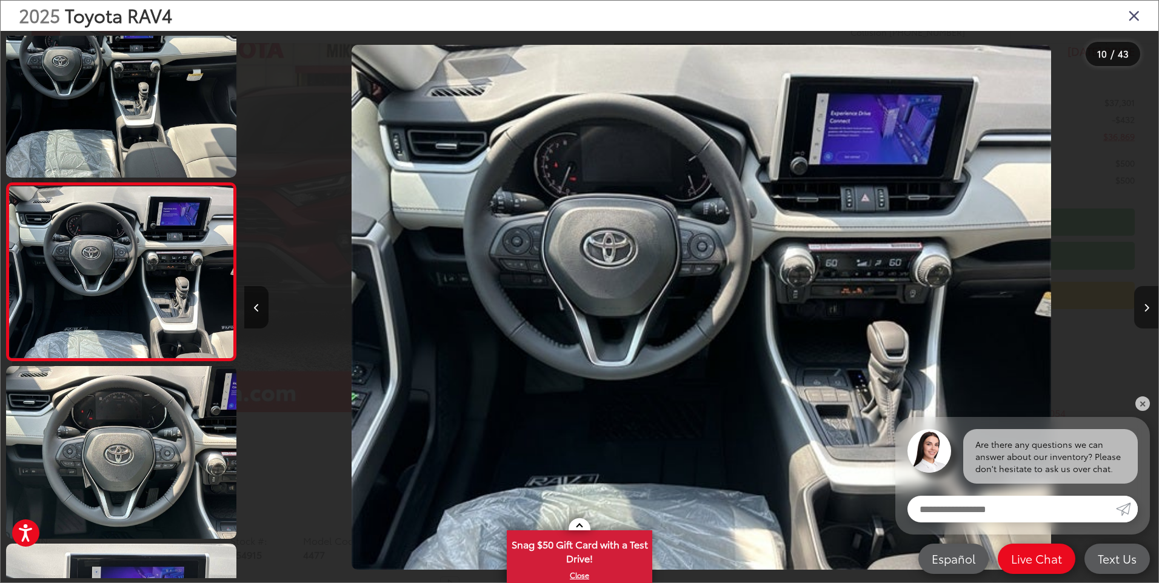
click at [1147, 305] on icon "Next image" at bounding box center [1146, 308] width 5 height 8
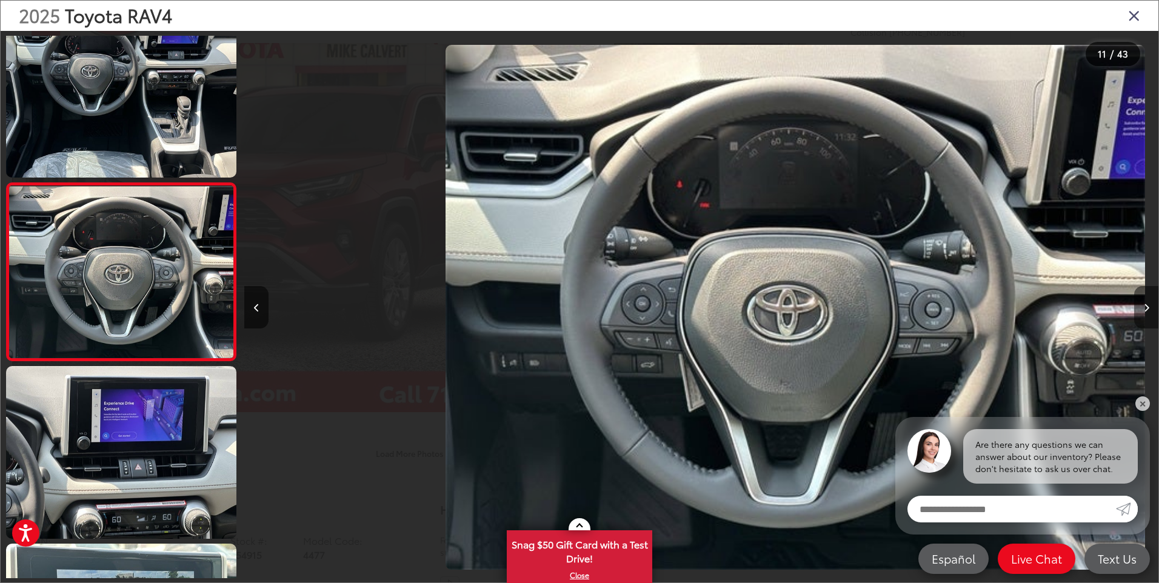
scroll to position [0, 9140]
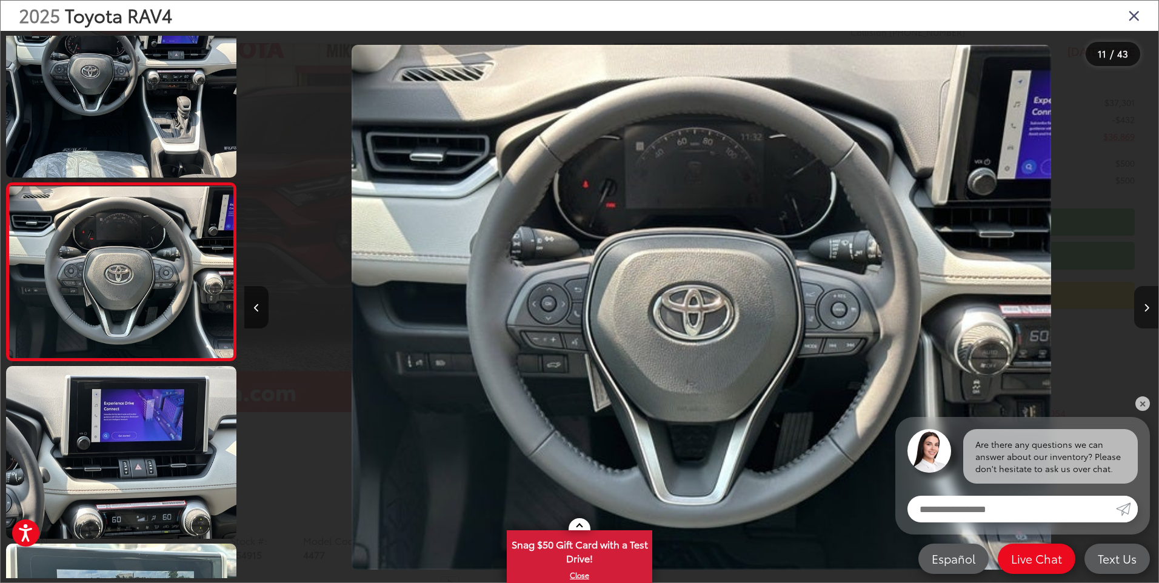
click at [1147, 305] on icon "Next image" at bounding box center [1146, 308] width 5 height 8
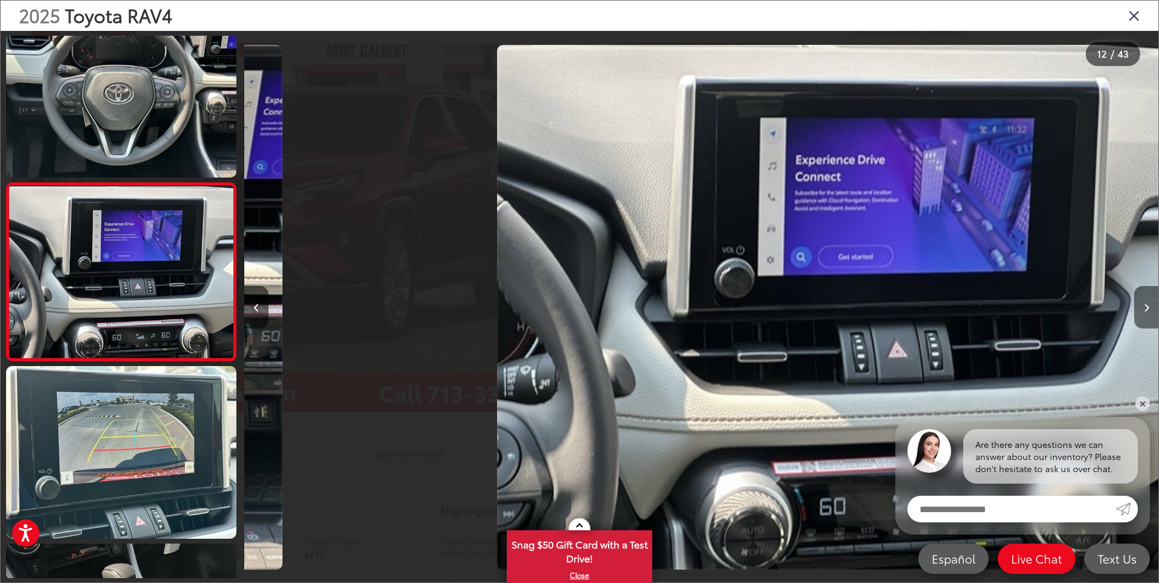
scroll to position [0, 10054]
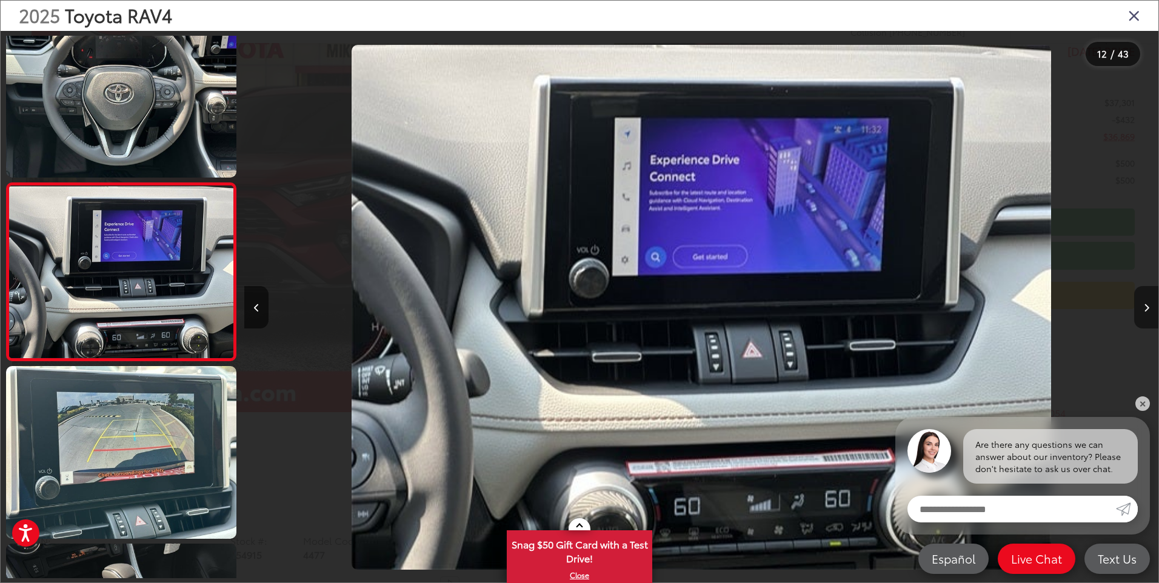
click at [1147, 305] on icon "Next image" at bounding box center [1146, 308] width 5 height 8
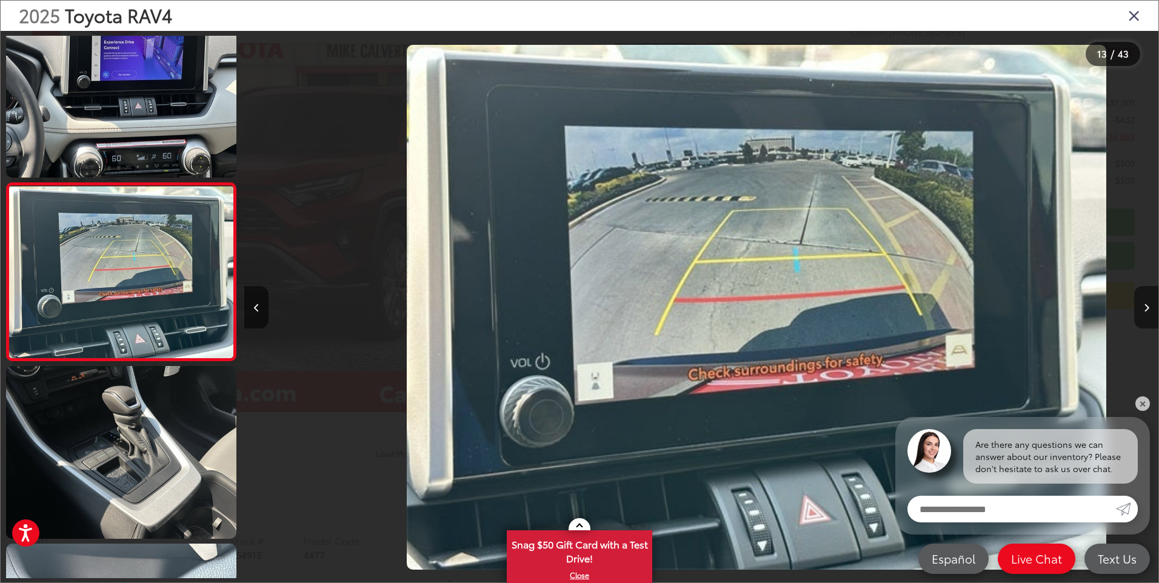
scroll to position [0, 10968]
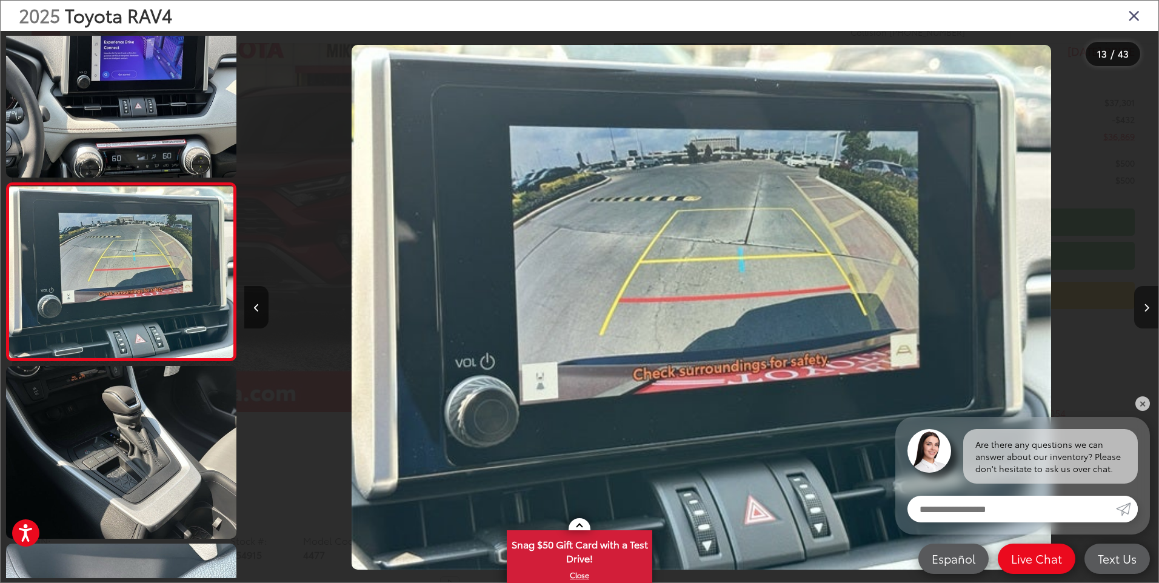
click at [1147, 305] on icon "Next image" at bounding box center [1146, 308] width 5 height 8
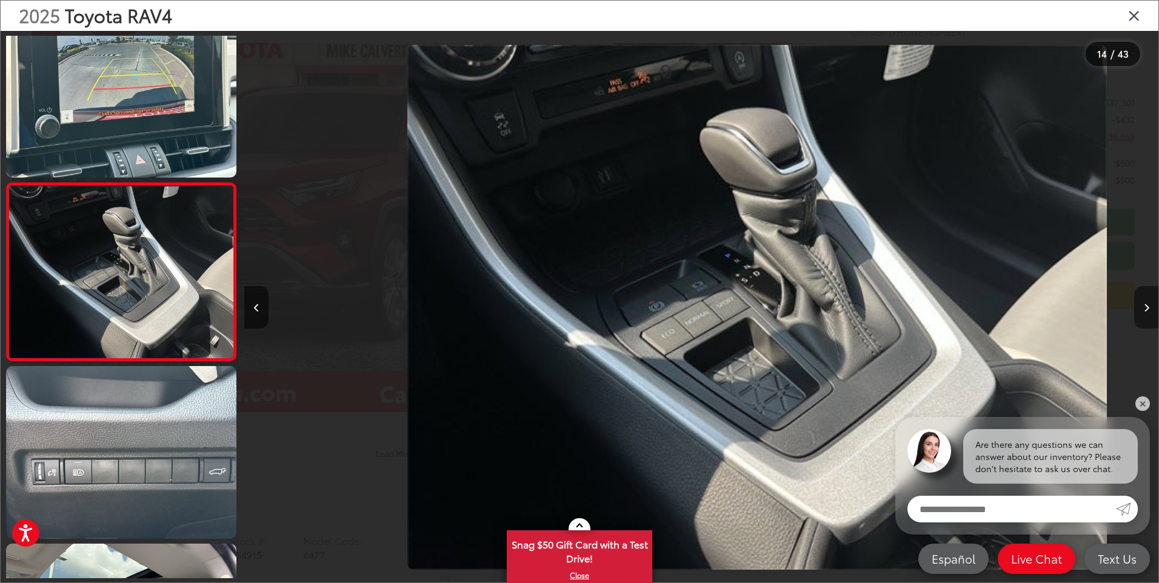
scroll to position [0, 11882]
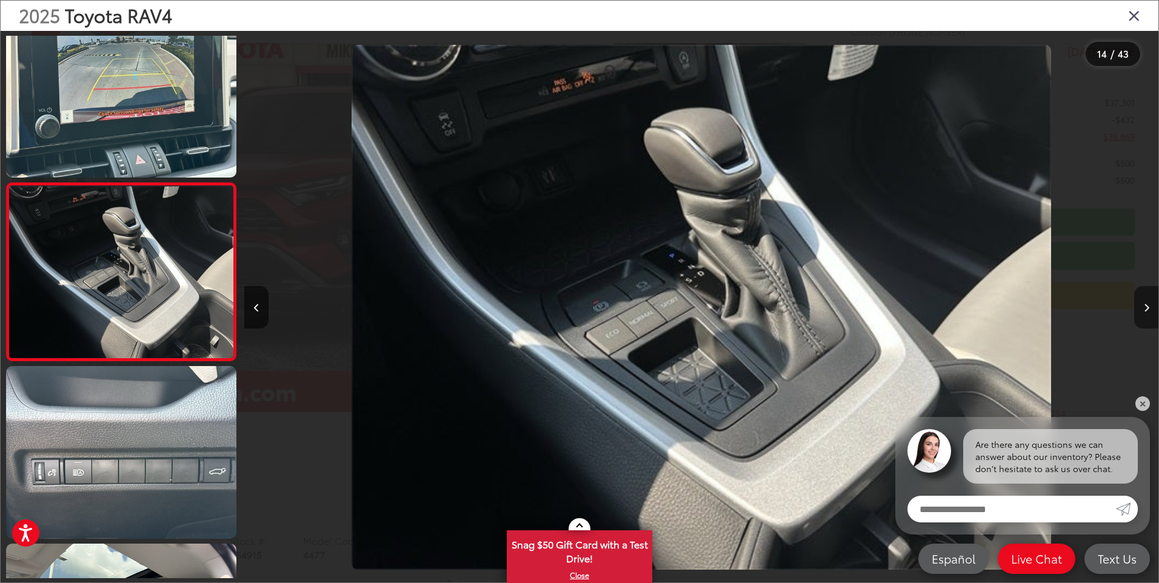
click at [1147, 305] on icon "Next image" at bounding box center [1146, 308] width 5 height 8
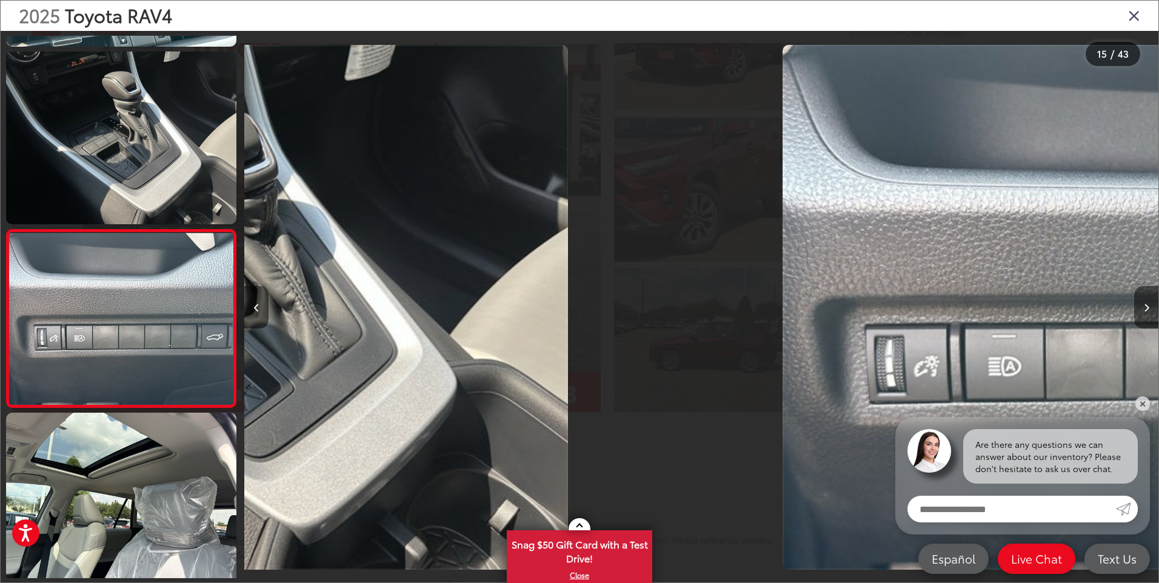
scroll to position [0, 0]
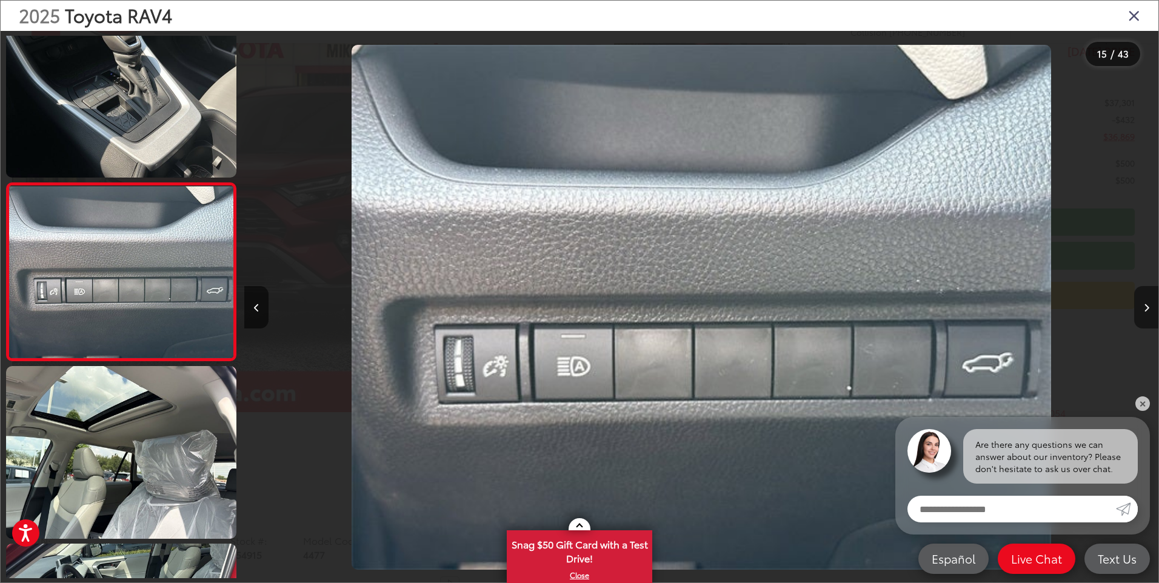
click at [1147, 305] on icon "Next image" at bounding box center [1146, 308] width 5 height 8
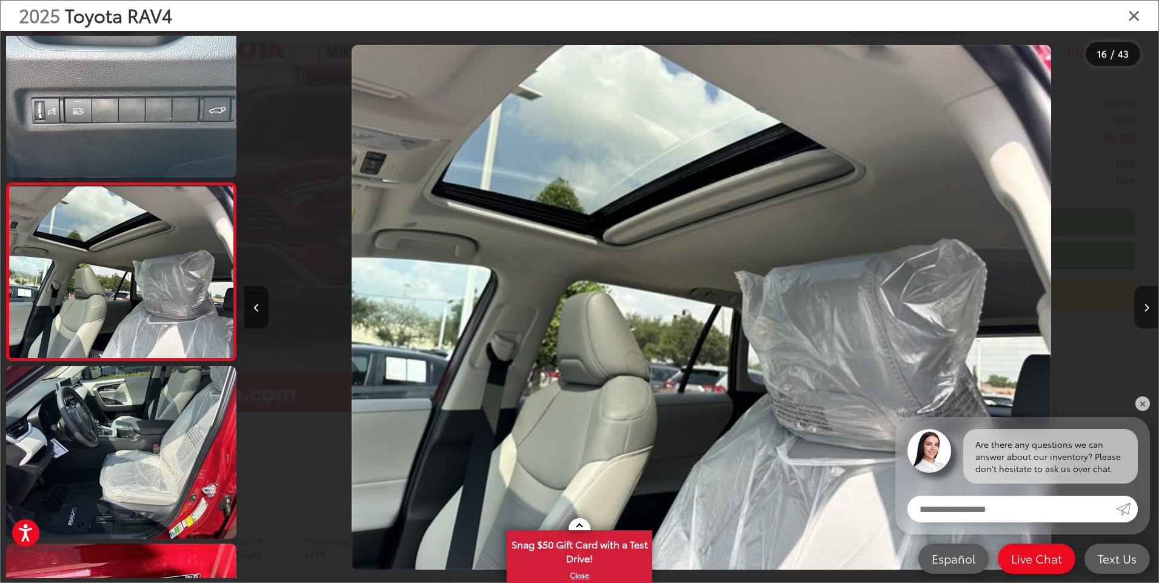
click at [1147, 305] on icon "Next image" at bounding box center [1146, 308] width 5 height 8
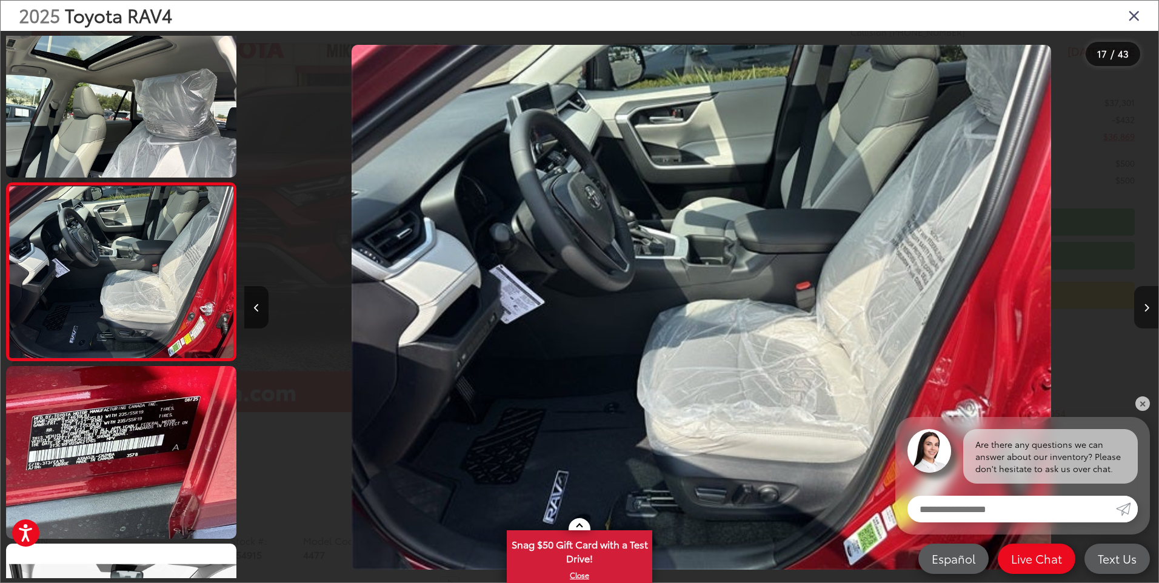
click at [1147, 305] on icon "Next image" at bounding box center [1146, 308] width 5 height 8
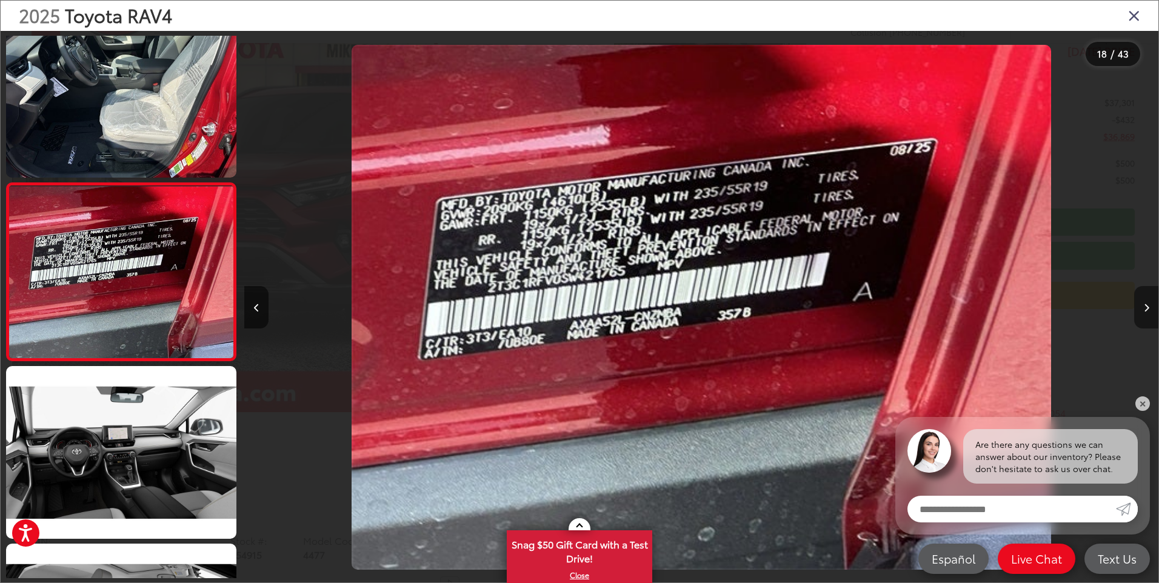
click at [1147, 305] on icon "Next image" at bounding box center [1146, 308] width 5 height 8
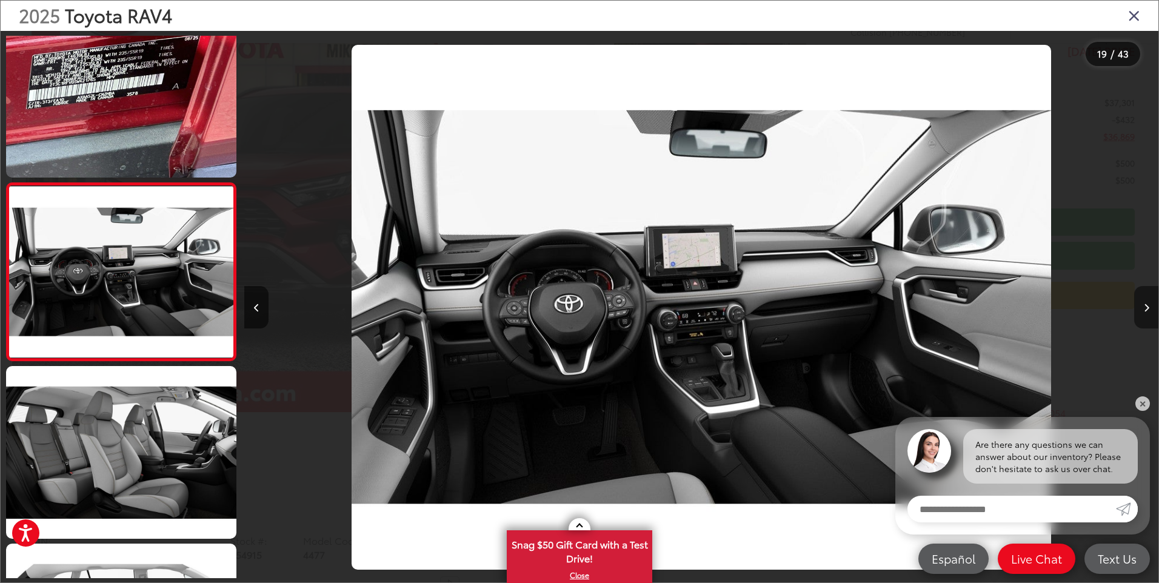
click at [1147, 305] on icon "Next image" at bounding box center [1146, 308] width 5 height 8
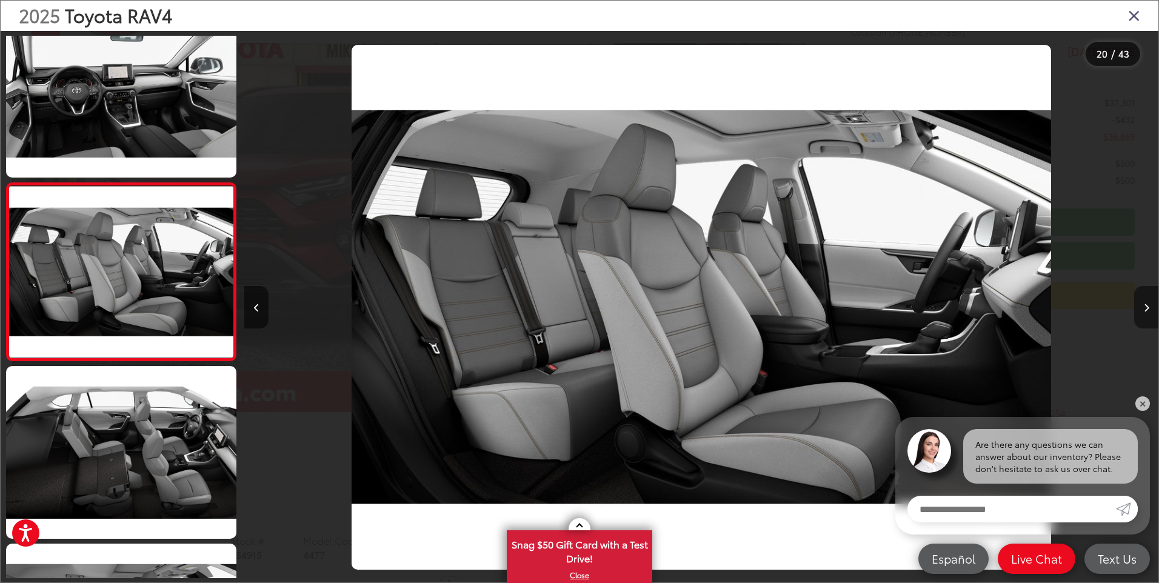
click at [1144, 308] on icon "Next image" at bounding box center [1146, 308] width 5 height 8
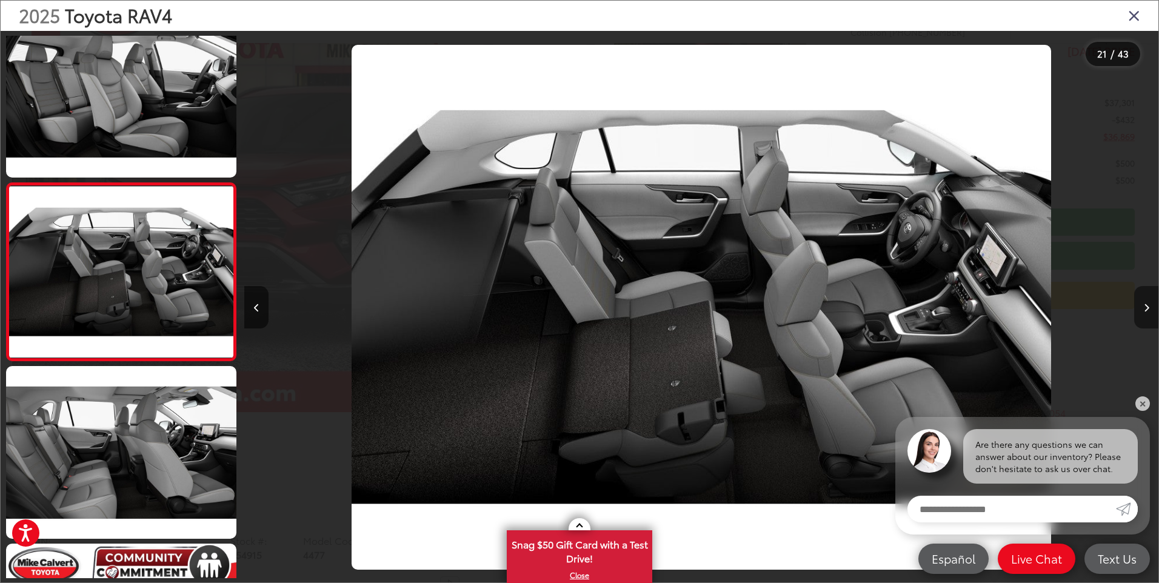
click at [1144, 308] on icon "Next image" at bounding box center [1146, 308] width 5 height 8
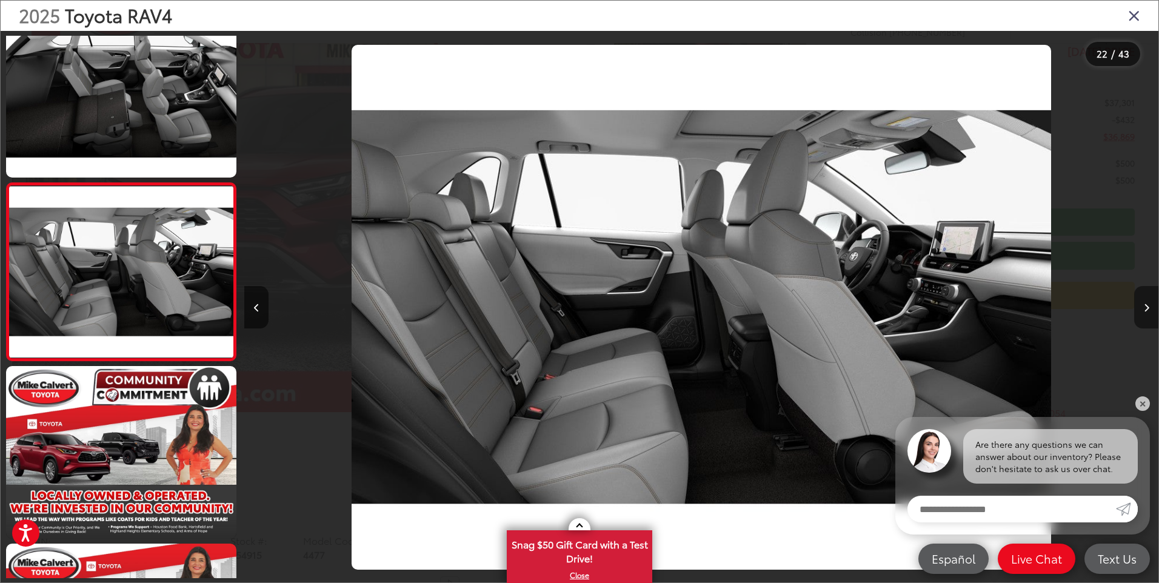
click at [1144, 308] on icon "Next image" at bounding box center [1146, 308] width 5 height 8
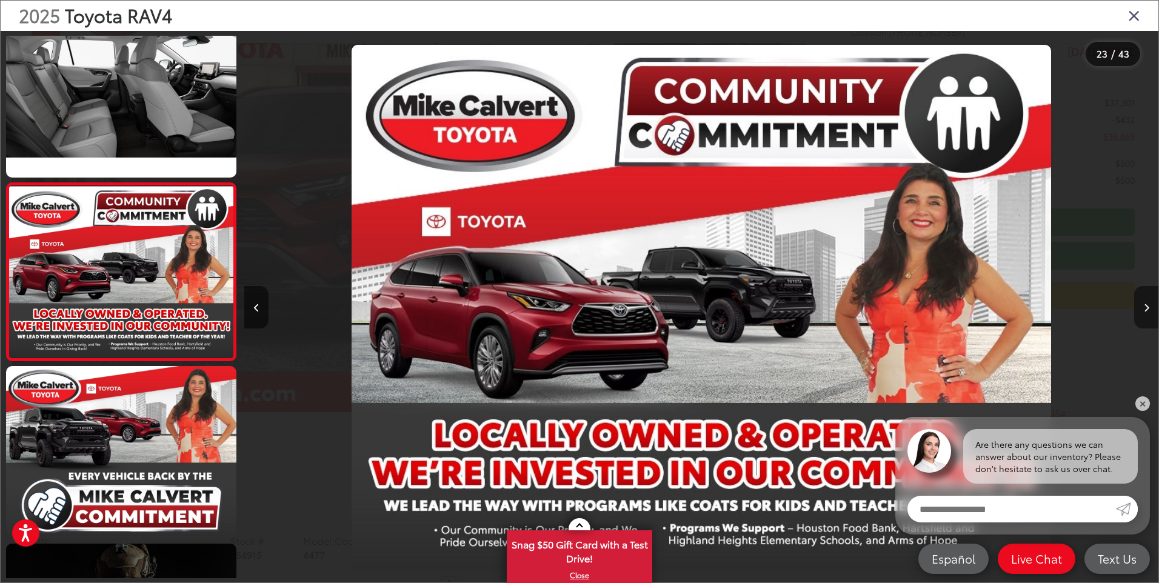
click at [1144, 308] on icon "Next image" at bounding box center [1146, 308] width 5 height 8
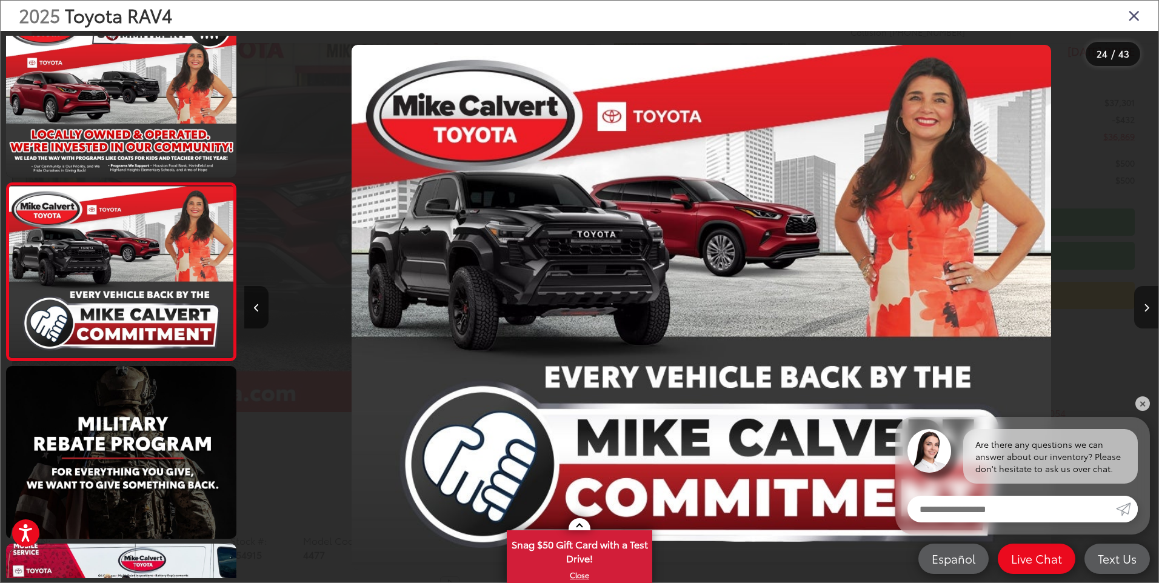
click at [1144, 308] on icon "Next image" at bounding box center [1146, 308] width 5 height 8
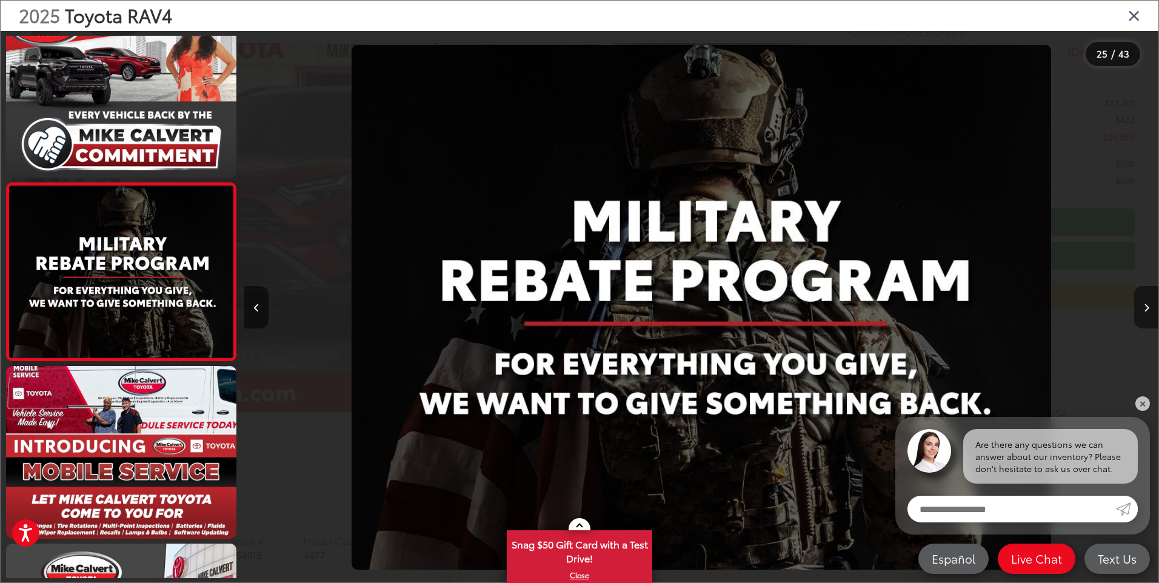
click at [1144, 308] on icon "Next image" at bounding box center [1146, 308] width 5 height 8
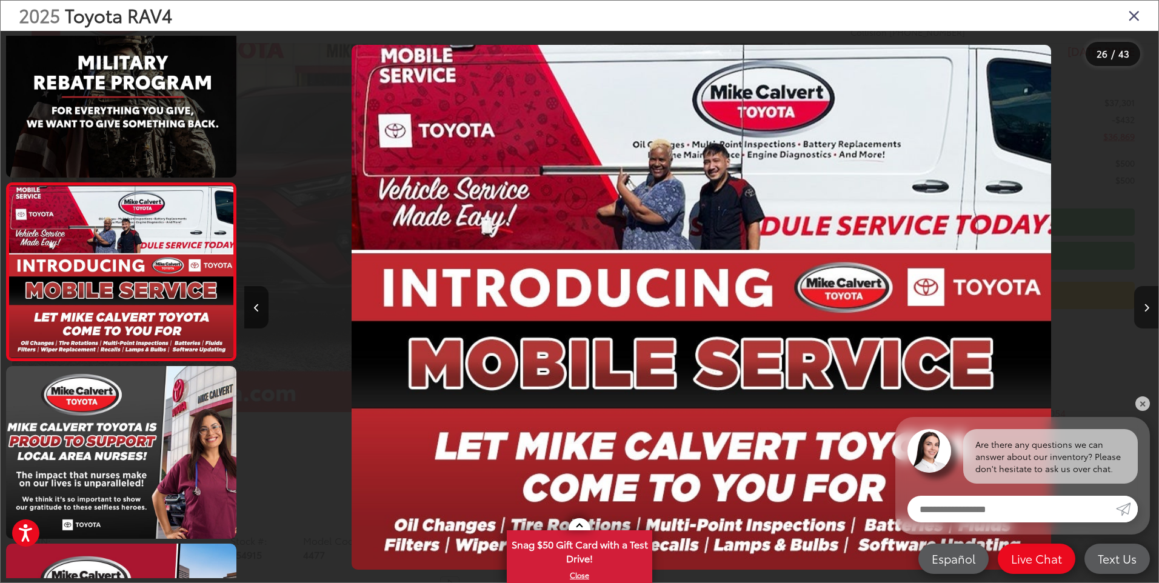
click at [1144, 308] on icon "Next image" at bounding box center [1146, 308] width 5 height 8
